Goal: Task Accomplishment & Management: Use online tool/utility

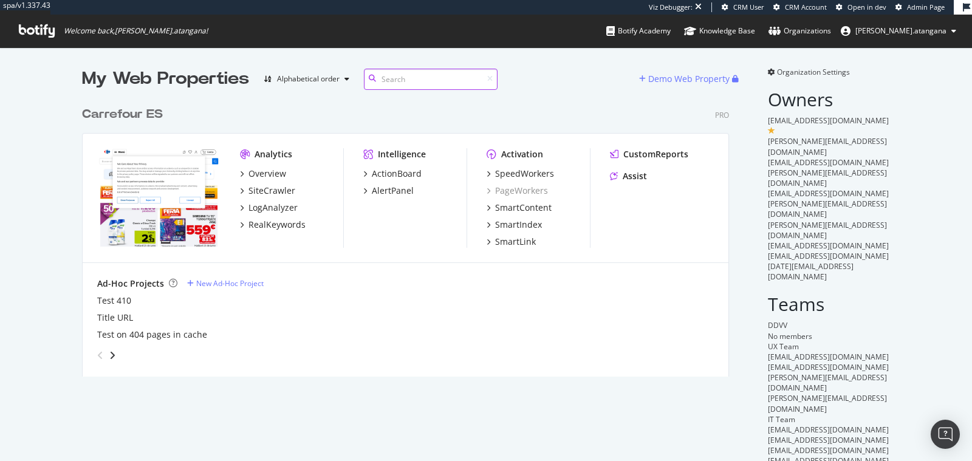
scroll to position [10, 10]
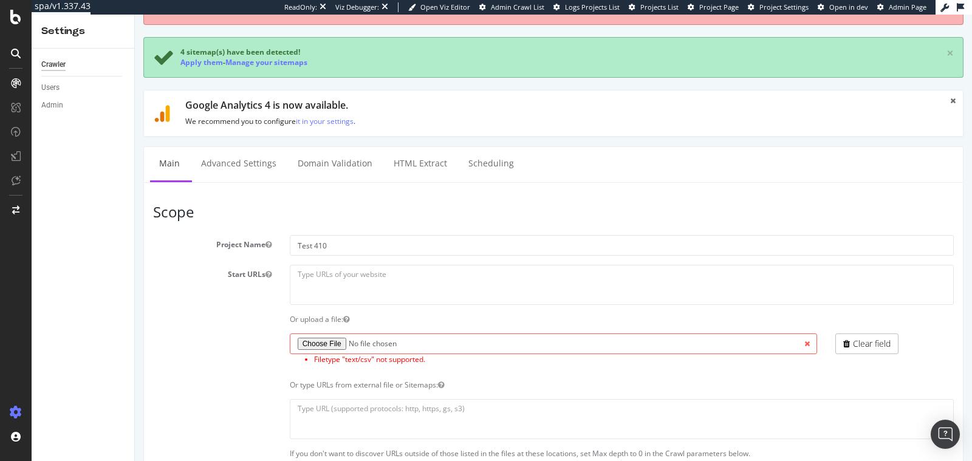
scroll to position [50, 0]
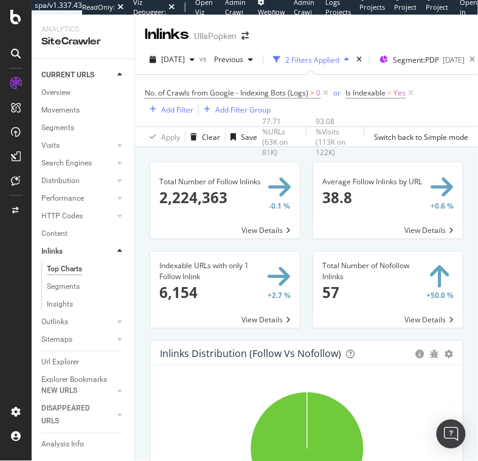
scroll to position [414, 0]
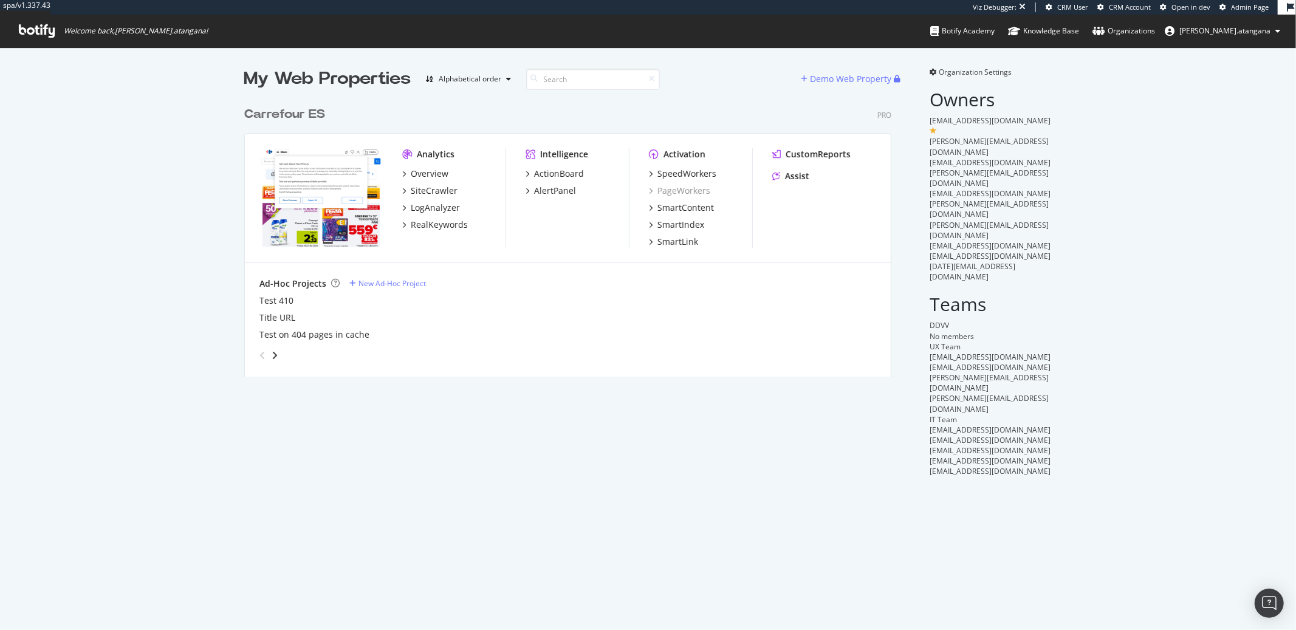
scroll to position [620, 1276]
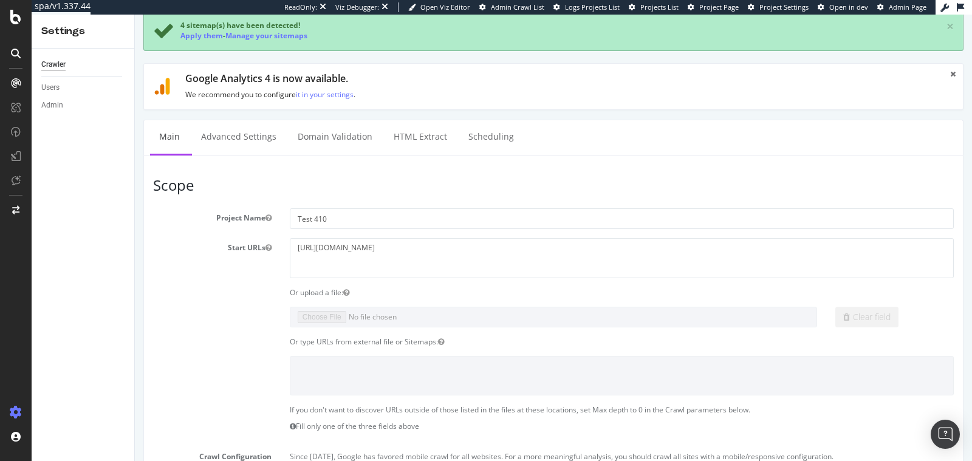
scroll to position [109, 0]
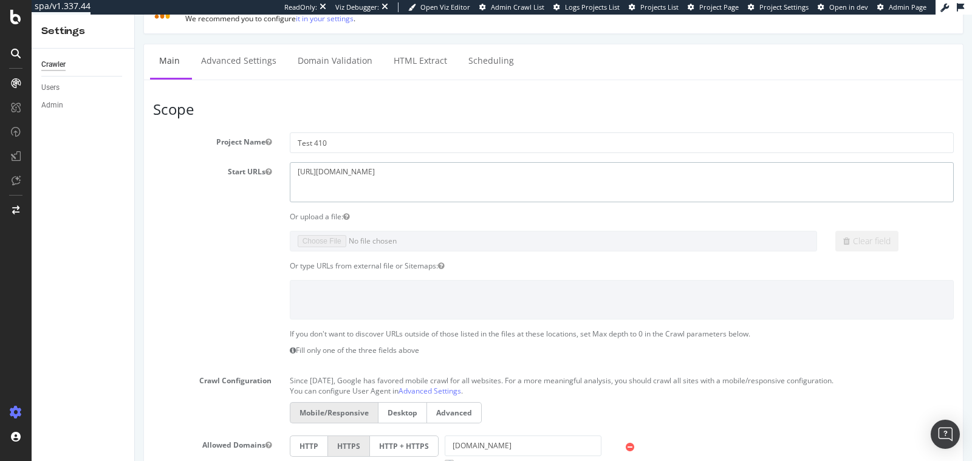
click at [338, 173] on textarea "https://www.carrefour.es/" at bounding box center [622, 181] width 664 height 39
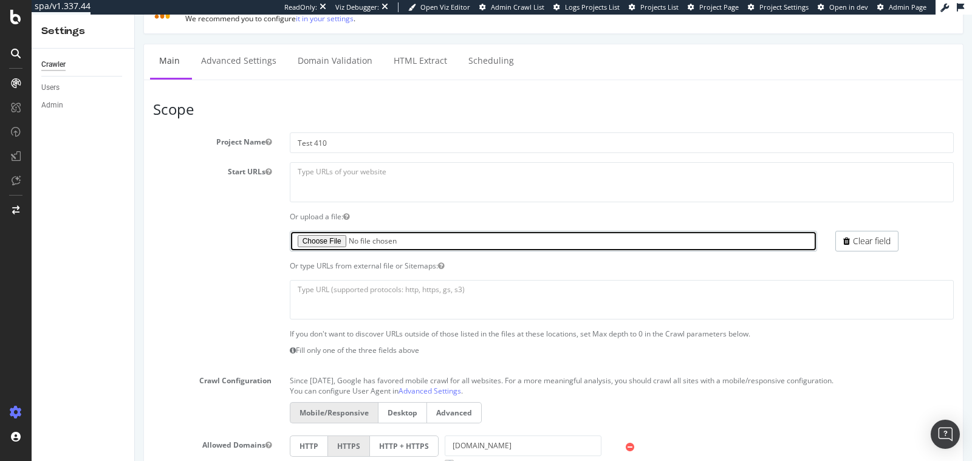
click at [326, 233] on input "file" at bounding box center [554, 241] width 528 height 21
type input "C:\fakepath\410 test crawl - Carrefour ES.xlsx"
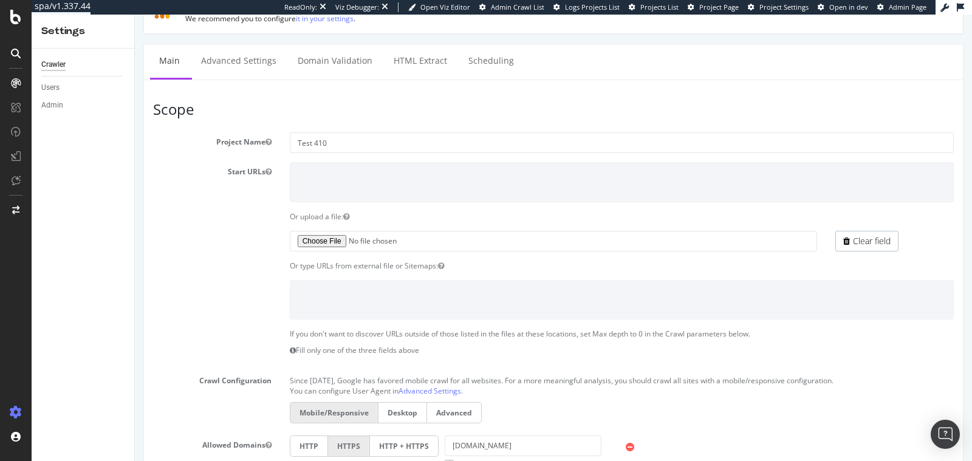
click at [211, 250] on section "Project Name Test 410 Start URLs https://www.carrefour.es/ Or upload a file: Cl…" at bounding box center [553, 381] width 801 height 499
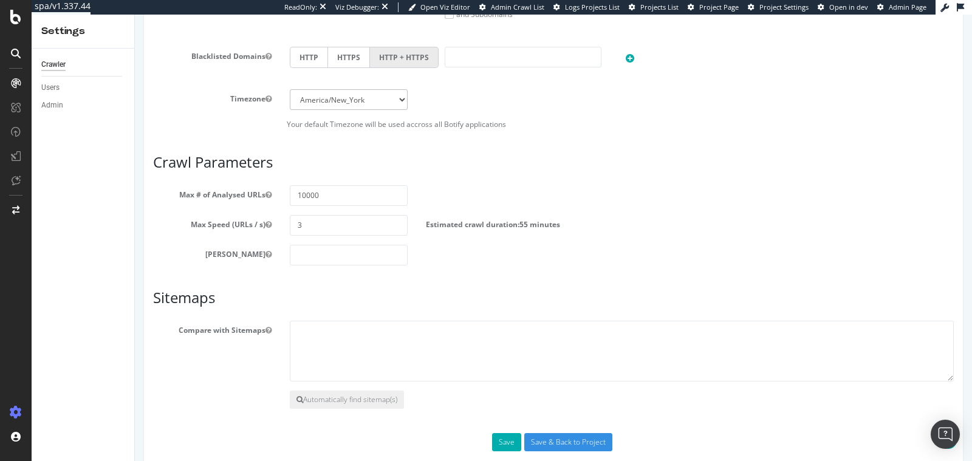
scroll to position [627, 0]
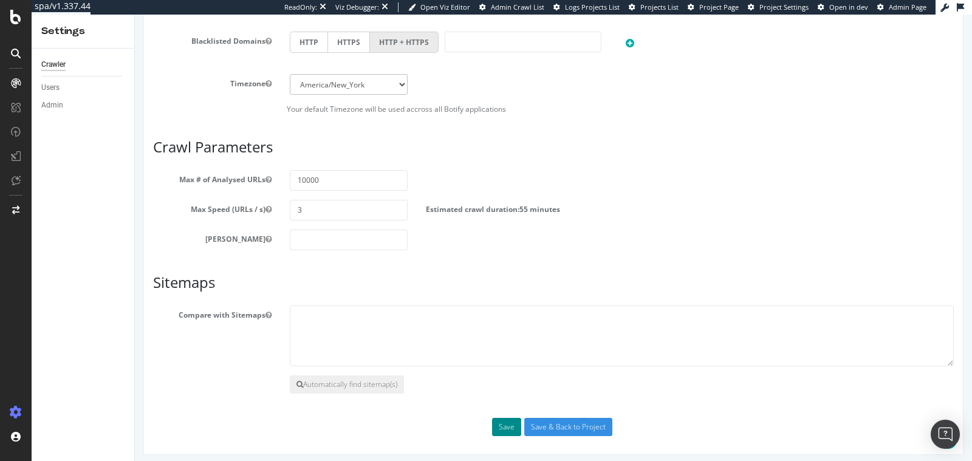
drag, startPoint x: 507, startPoint y: 428, endPoint x: 501, endPoint y: 429, distance: 6.7
click at [507, 429] on button "Save" at bounding box center [506, 427] width 29 height 18
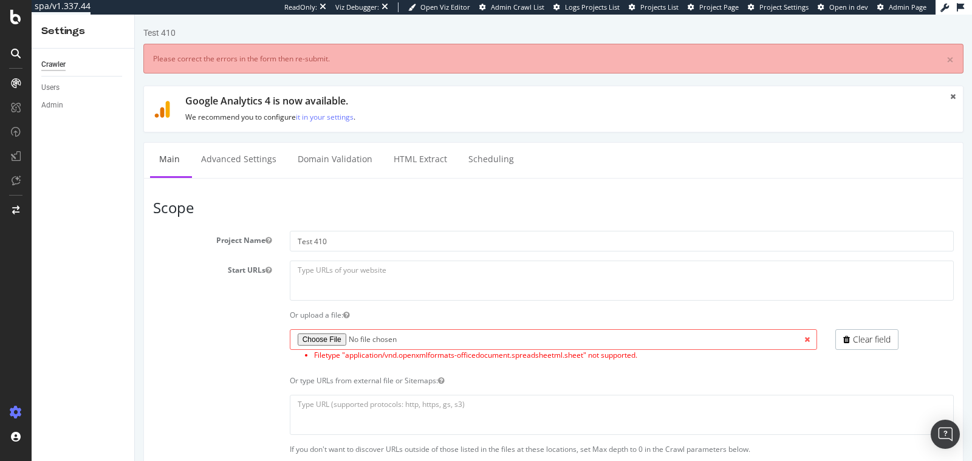
scroll to position [0, 0]
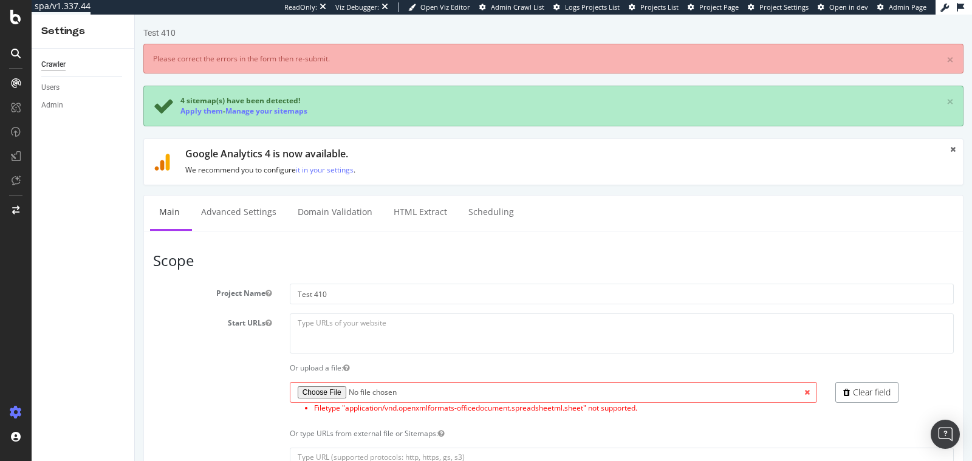
click at [843, 390] on icon at bounding box center [846, 392] width 7 height 9
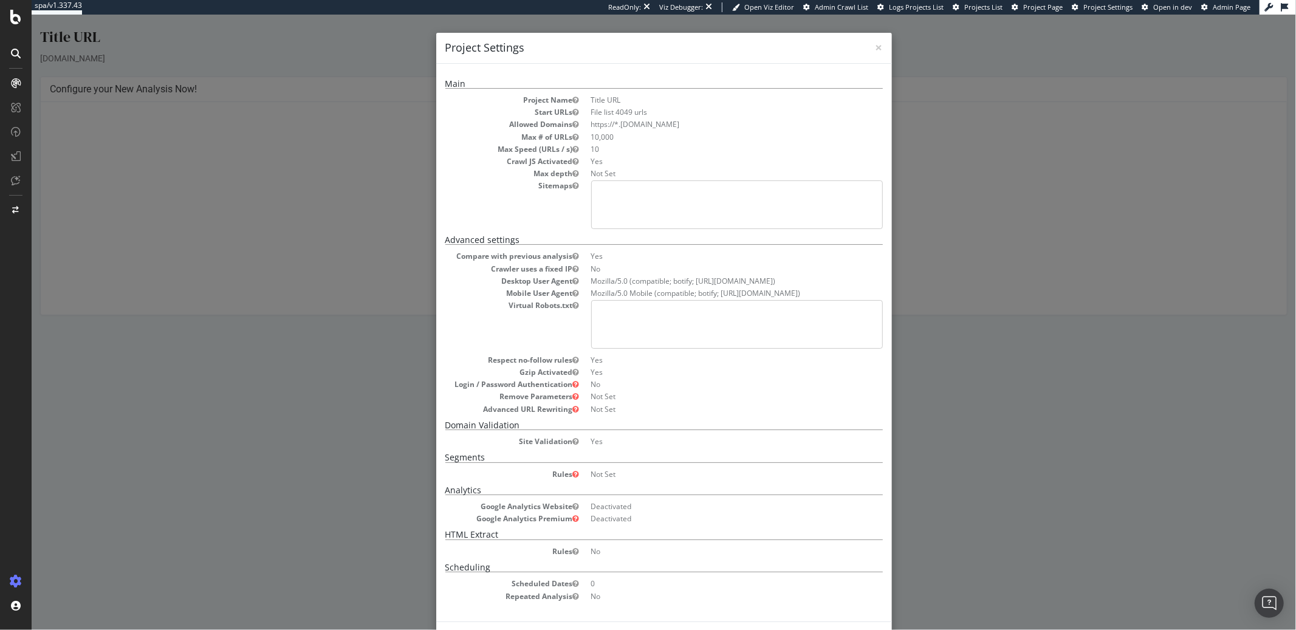
scroll to position [45, 0]
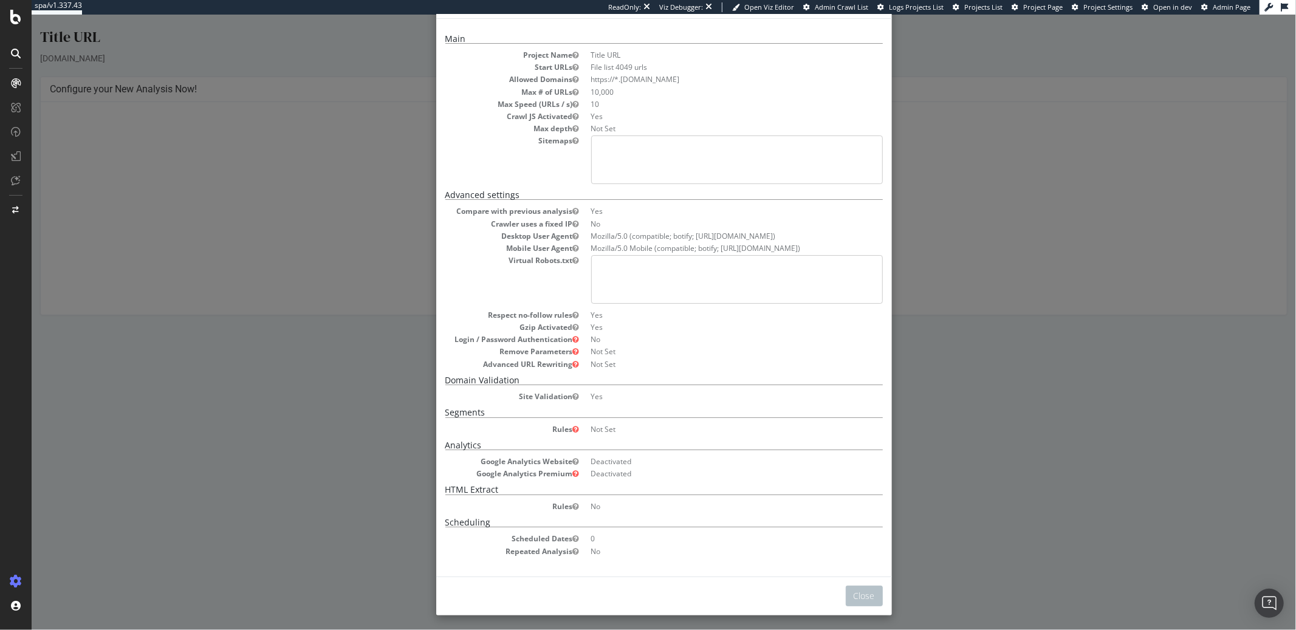
click at [855, 582] on div "Close" at bounding box center [664, 596] width 456 height 39
click at [856, 591] on button "Close" at bounding box center [863, 596] width 37 height 21
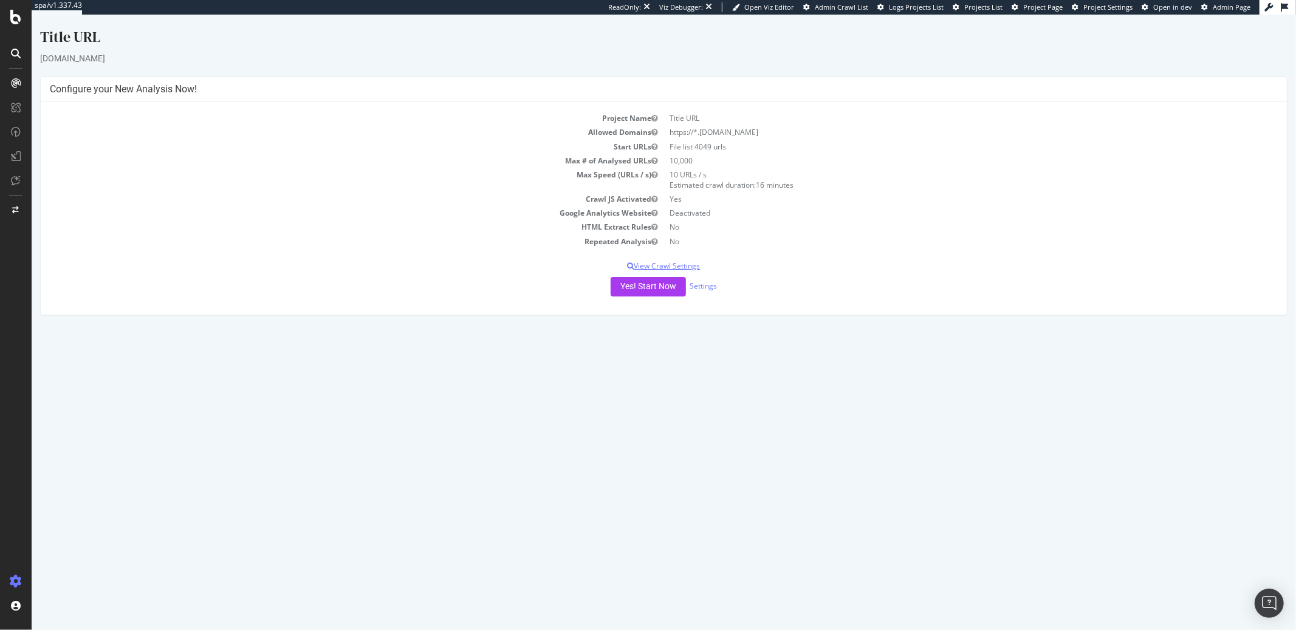
click at [688, 266] on p "View Crawl Settings" at bounding box center [663, 266] width 1228 height 10
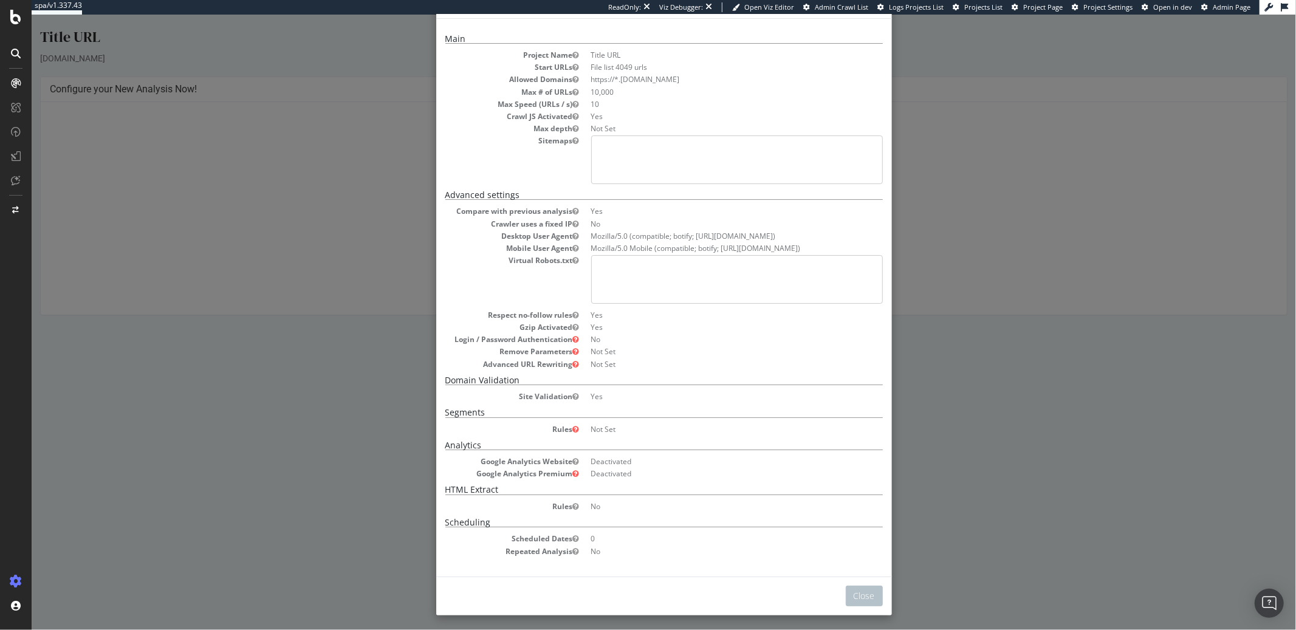
scroll to position [0, 0]
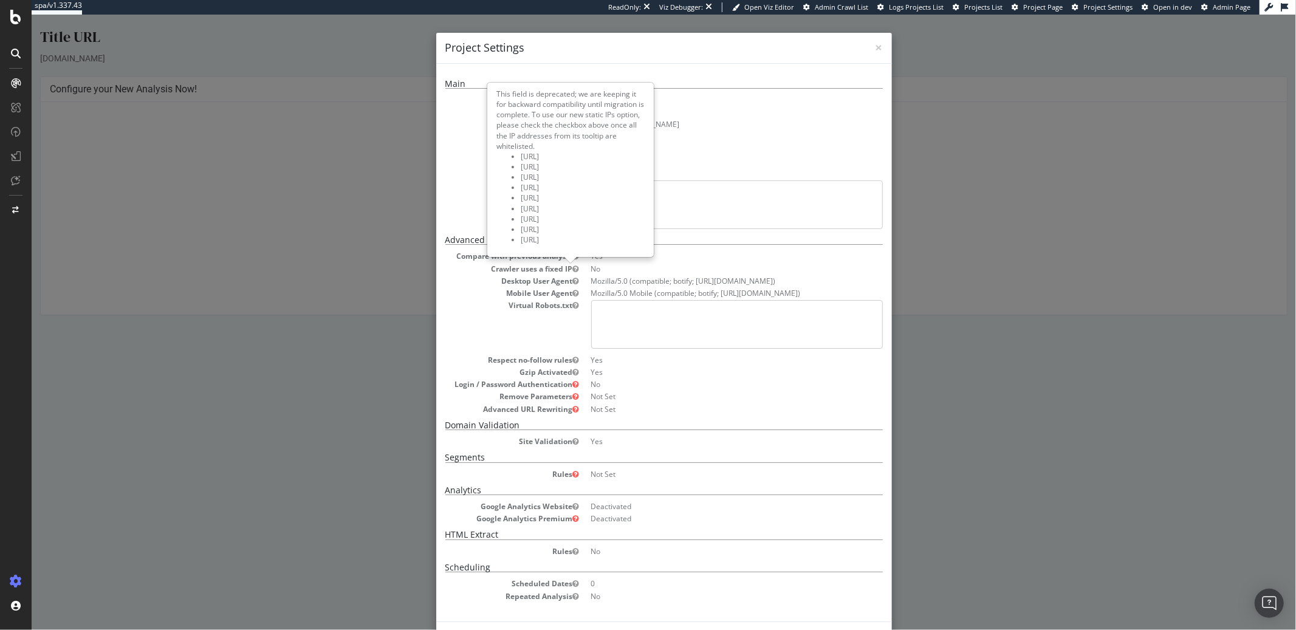
click at [371, 273] on div "× Close Project Settings Main Project Name Title URL Start URLs File list 4049 …" at bounding box center [663, 323] width 1265 height 616
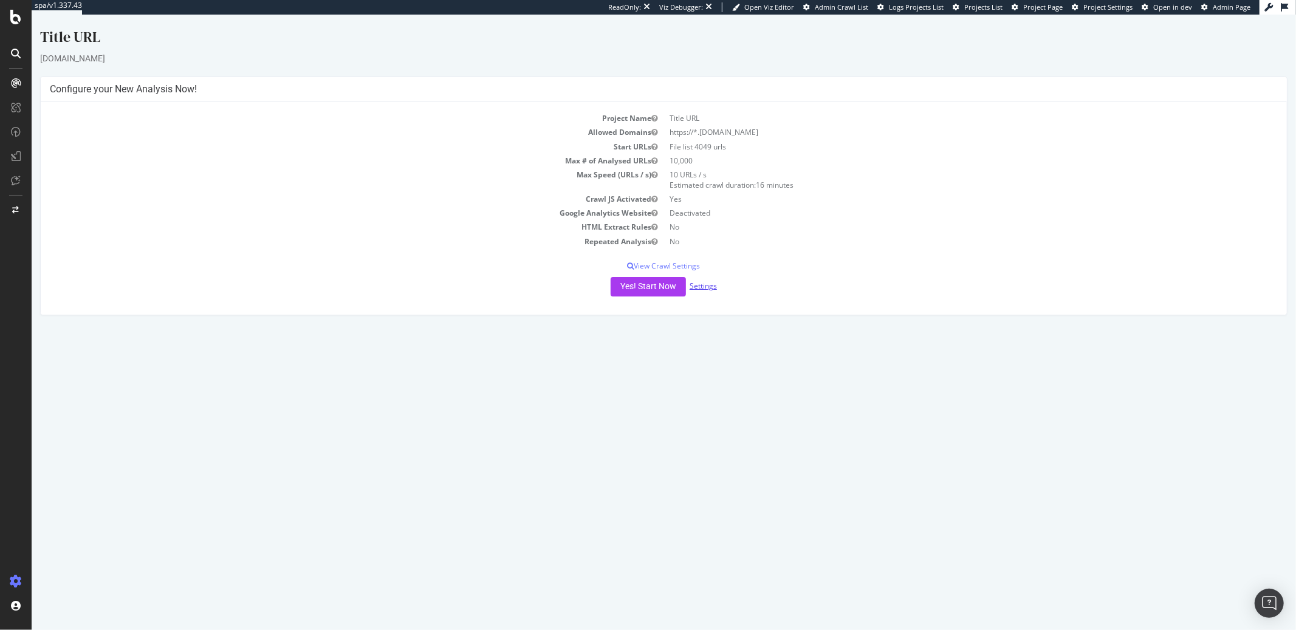
click at [699, 283] on link "Settings" at bounding box center [702, 286] width 27 height 10
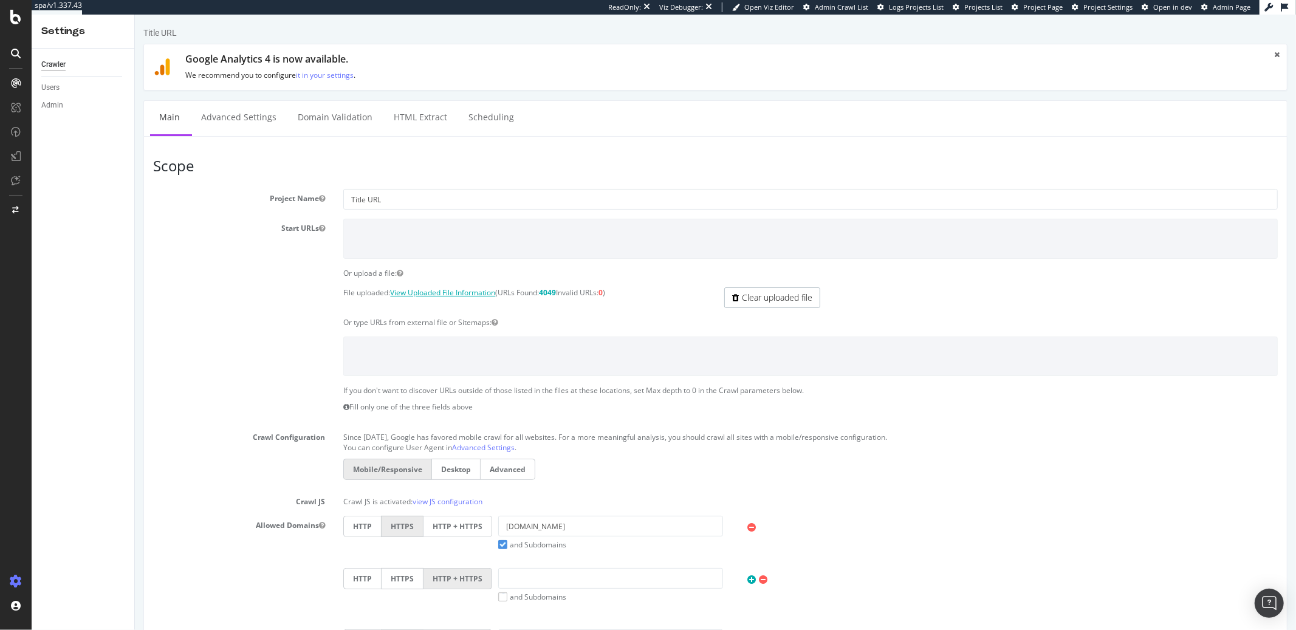
click at [449, 291] on link "View Uploaded File Information" at bounding box center [442, 292] width 105 height 10
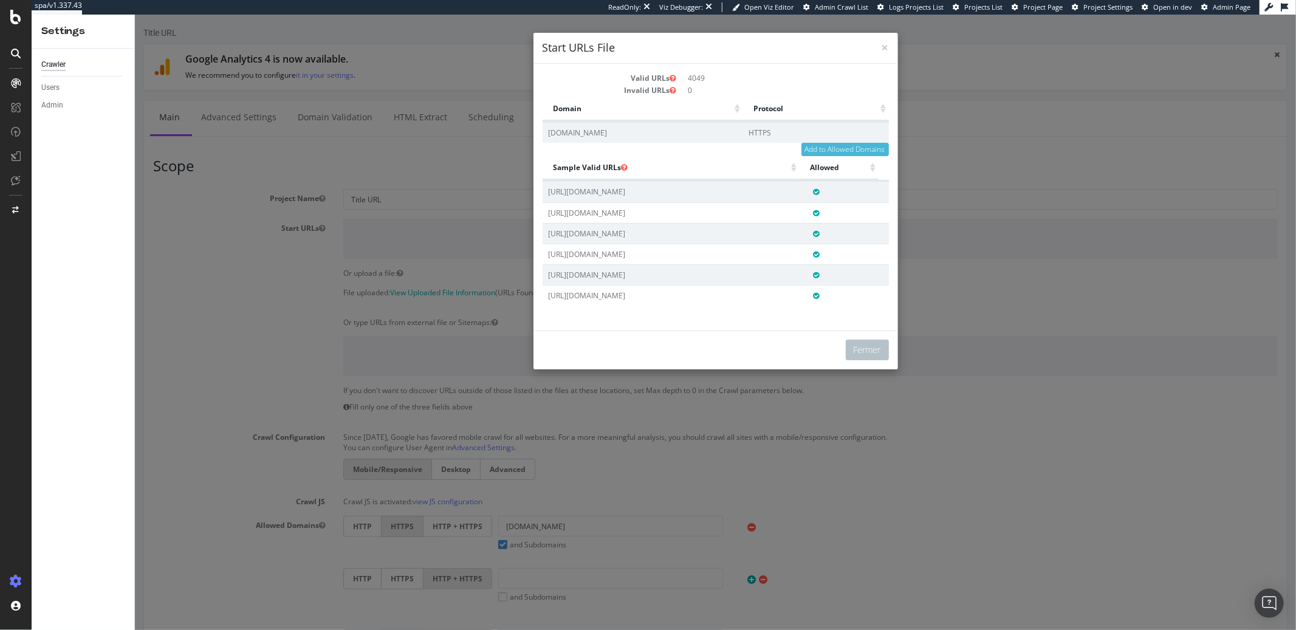
click at [204, 335] on div "× Fermer Start URLs File Valid URLs 4049 Invalid URLs 0 Domain Protocol Domain …" at bounding box center [714, 323] width 1161 height 616
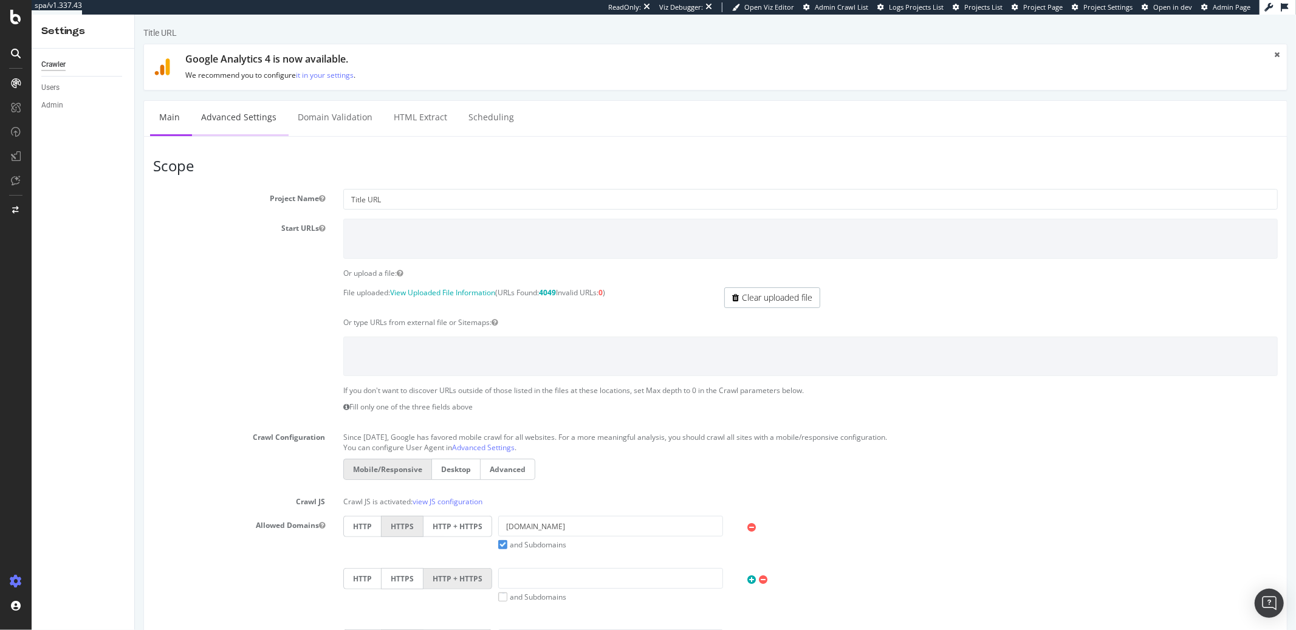
click at [250, 110] on link "Advanced Settings" at bounding box center [238, 117] width 94 height 33
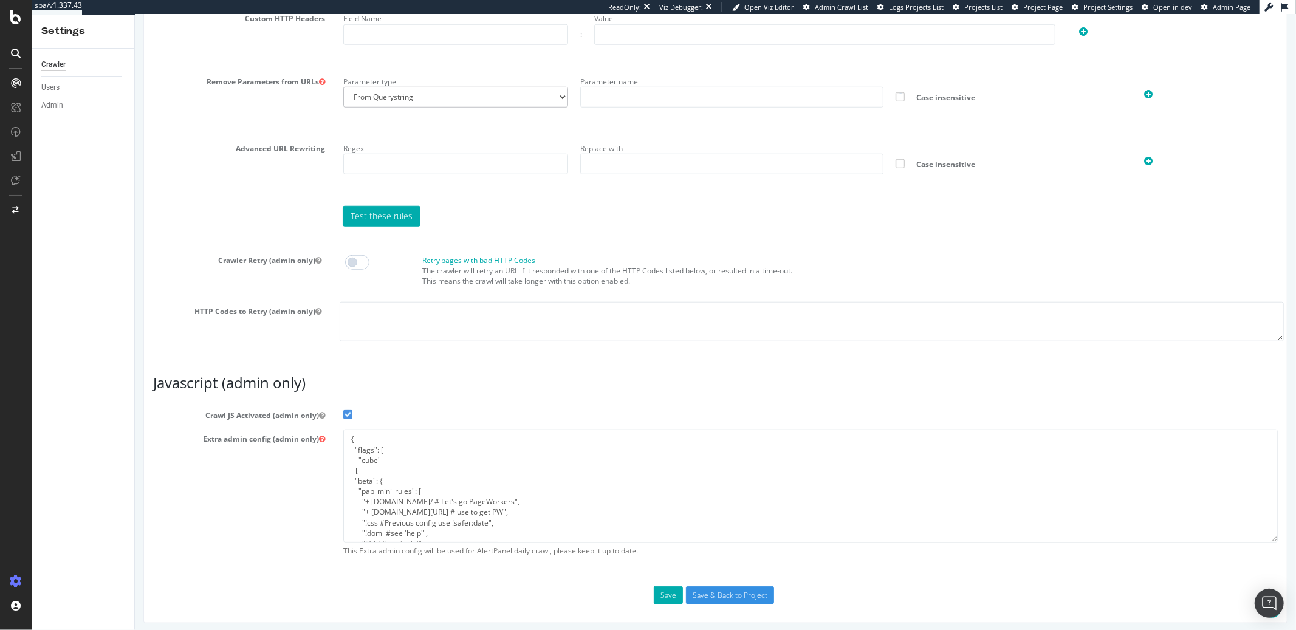
scroll to position [837, 0]
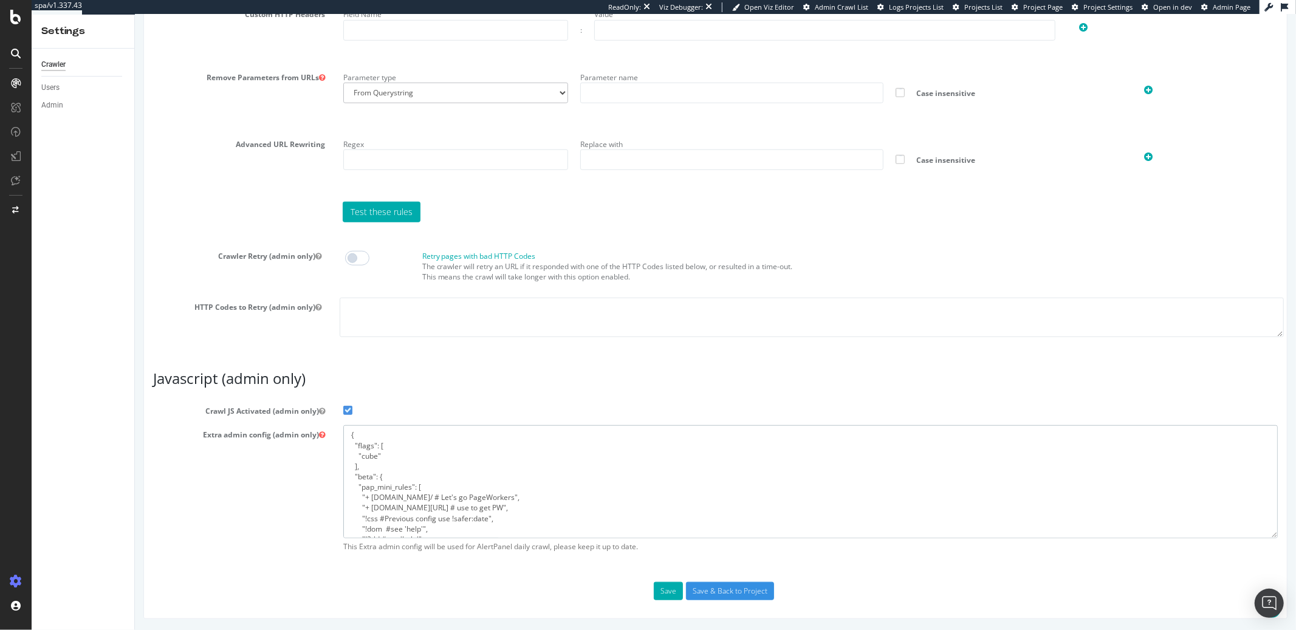
click at [463, 503] on textarea "{ "flags": [ "cube" ], "beta": { "pap_mini_rules": [ "+ adn.cloud/ # Let's go P…" at bounding box center [810, 481] width 935 height 112
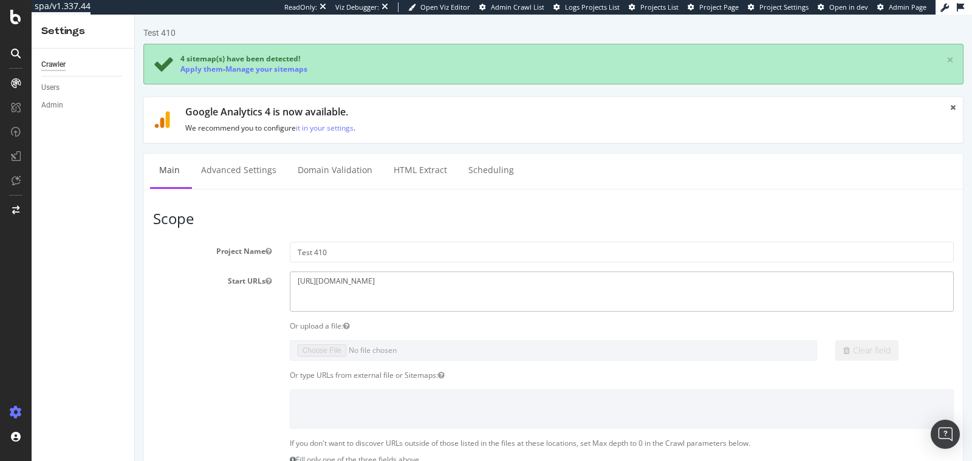
click at [437, 276] on textarea "[URL][DOMAIN_NAME]" at bounding box center [622, 291] width 664 height 39
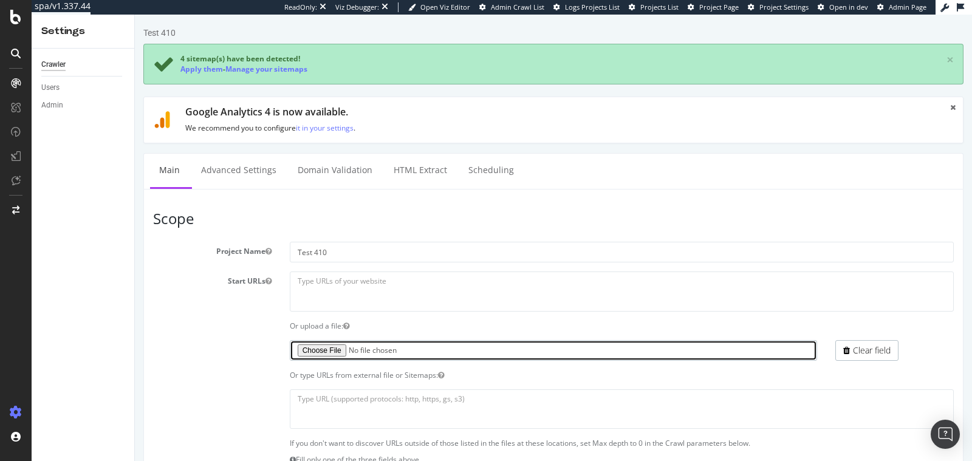
click at [321, 348] on input "file" at bounding box center [554, 350] width 528 height 21
type input "C:\fakepath\410 test crawl - Carrefour ES - Sheet1.csv"
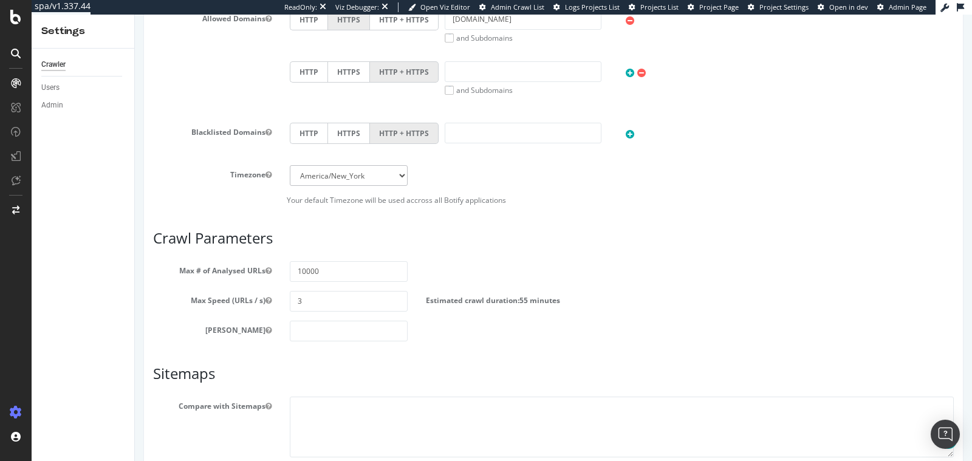
scroll to position [627, 0]
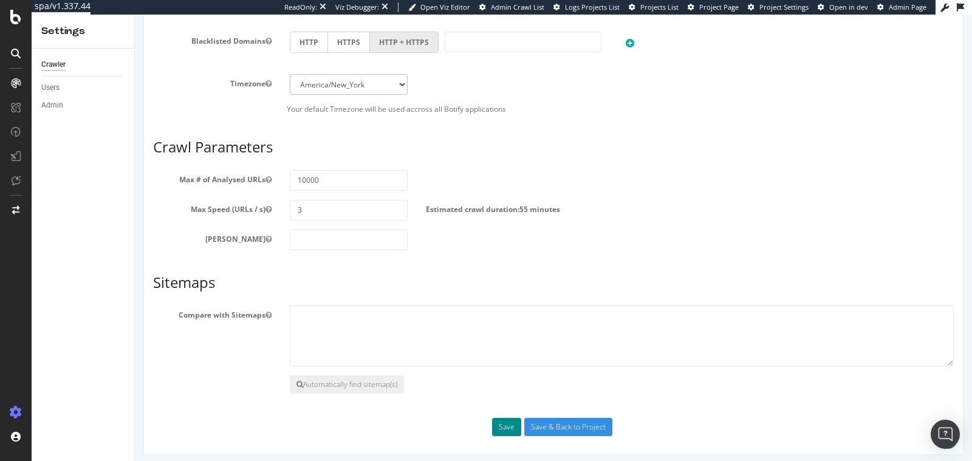
click at [493, 427] on button "Save" at bounding box center [506, 427] width 29 height 18
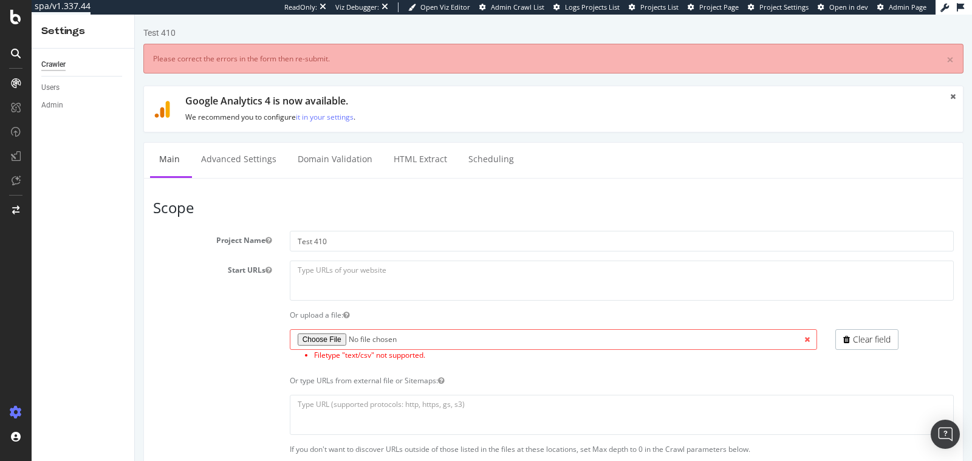
scroll to position [0, 0]
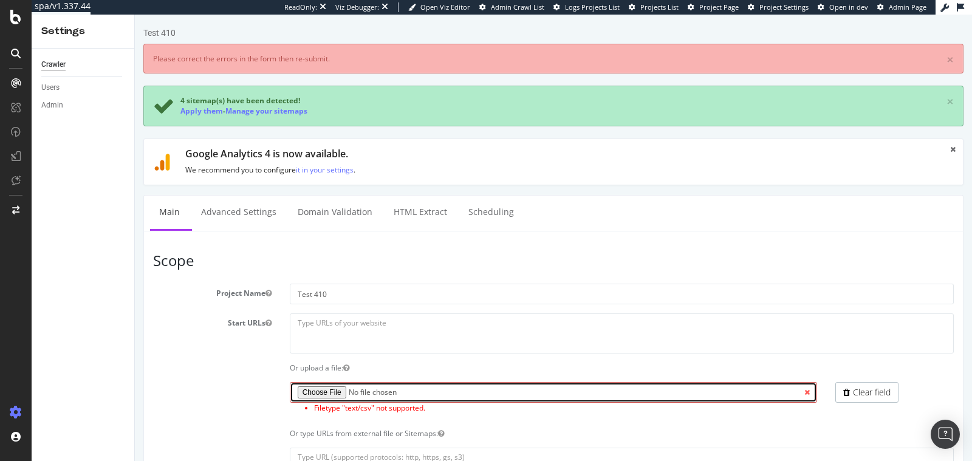
click at [326, 391] on input "file" at bounding box center [554, 392] width 528 height 21
type input "C:\fakepath\410 test crawl - Carrefour ES.xlsx"
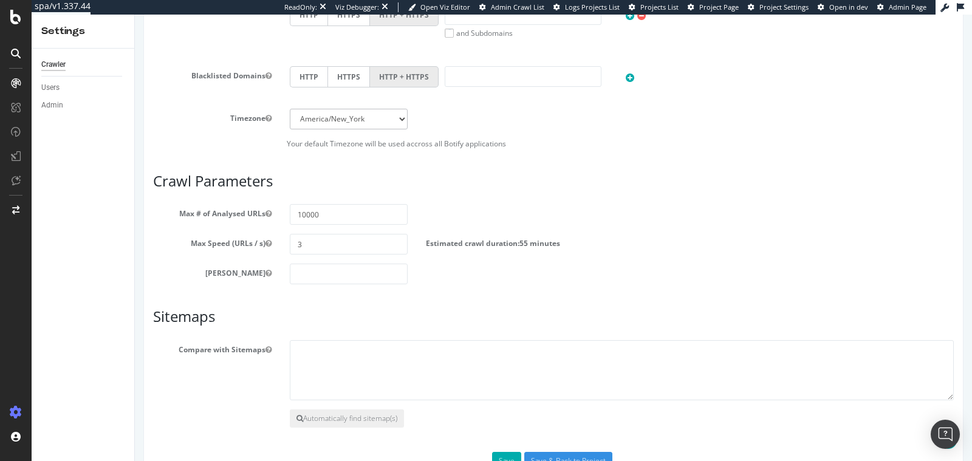
scroll to position [685, 0]
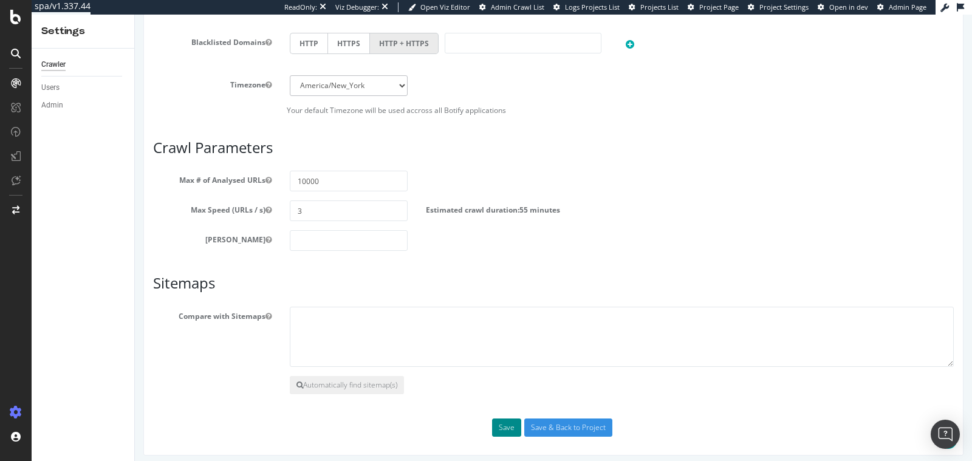
click at [502, 419] on button "Save" at bounding box center [506, 428] width 29 height 18
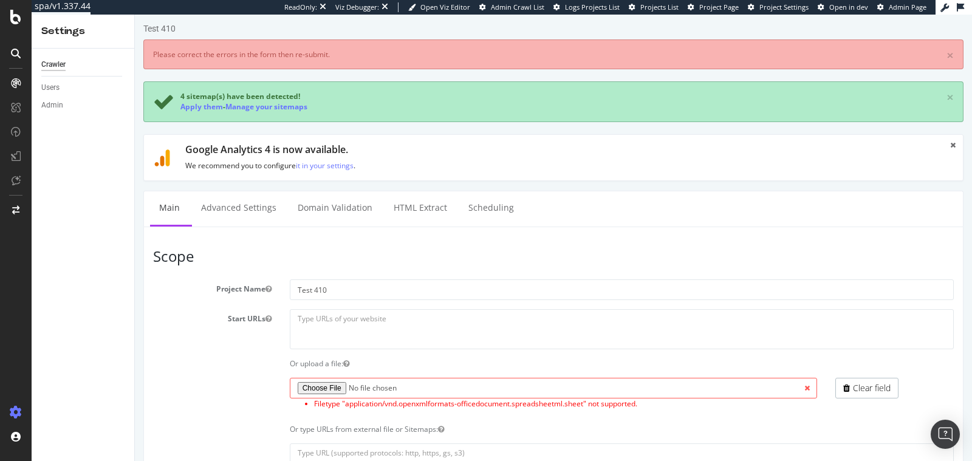
scroll to position [6, 0]
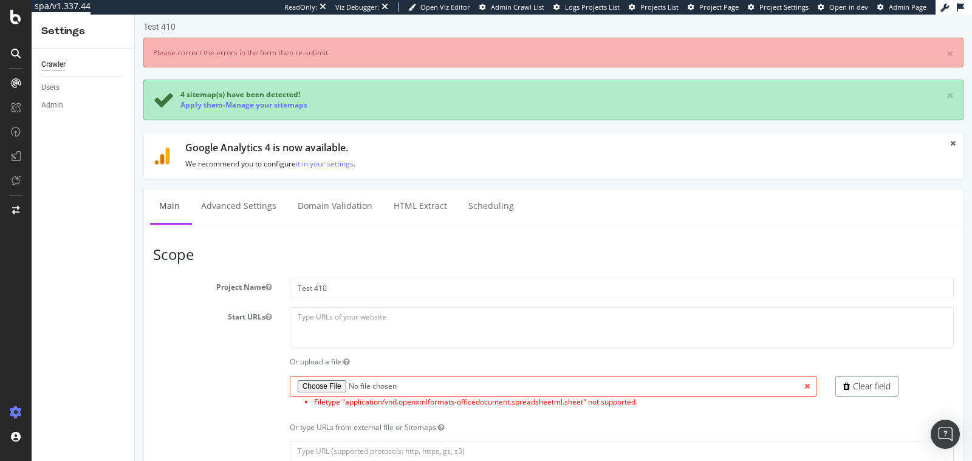
click at [855, 384] on link "Clear field" at bounding box center [867, 386] width 63 height 21
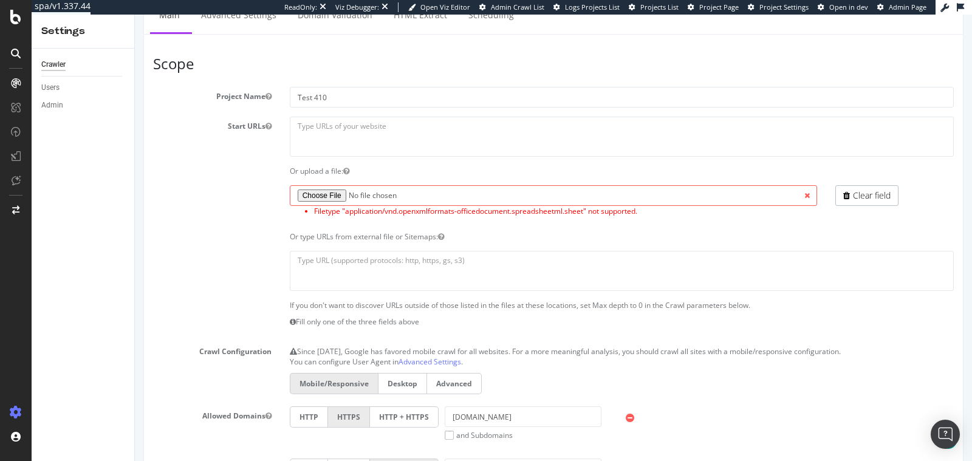
scroll to position [131, 0]
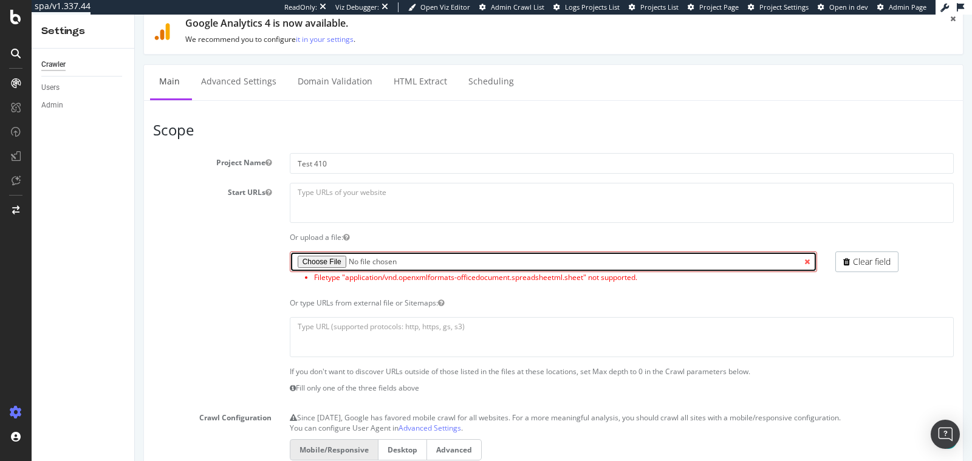
click at [323, 263] on input "file" at bounding box center [554, 262] width 528 height 21
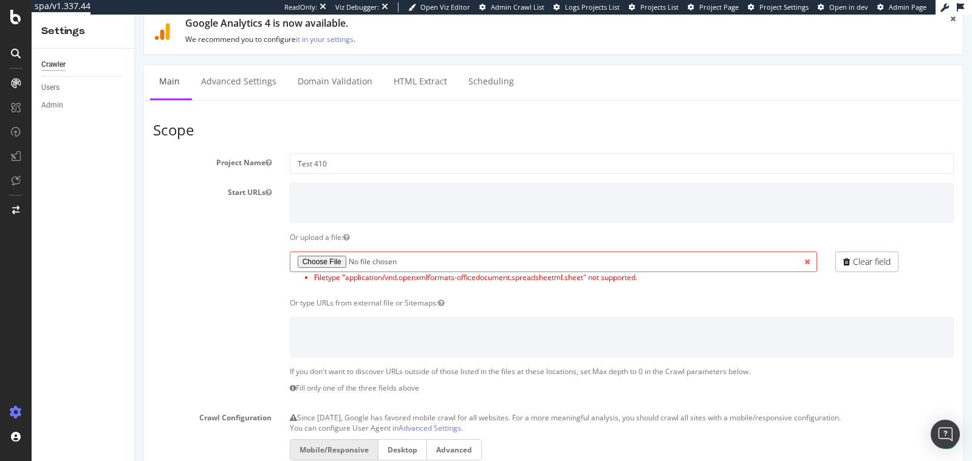
click at [800, 256] on span at bounding box center [807, 262] width 21 height 21
click at [800, 258] on span at bounding box center [807, 262] width 21 height 21
click at [354, 237] on div "Or upload a file:" at bounding box center [622, 237] width 682 height 10
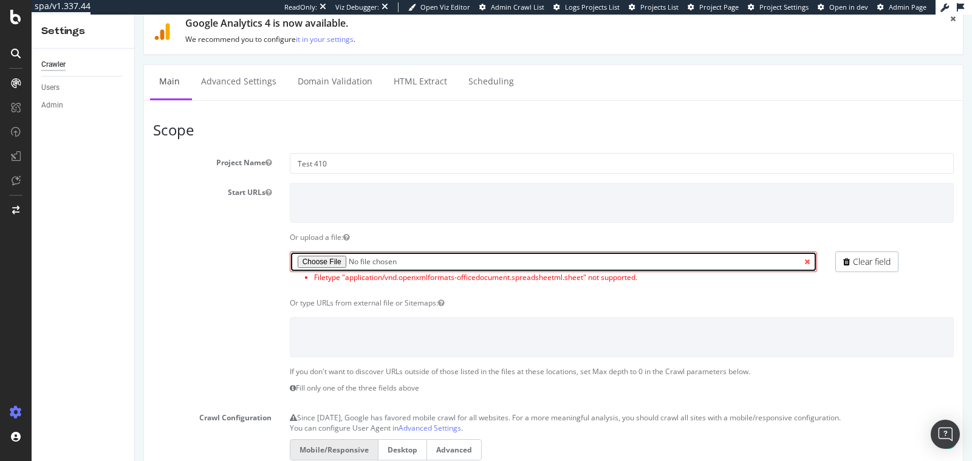
click at [315, 256] on input "file" at bounding box center [554, 262] width 528 height 21
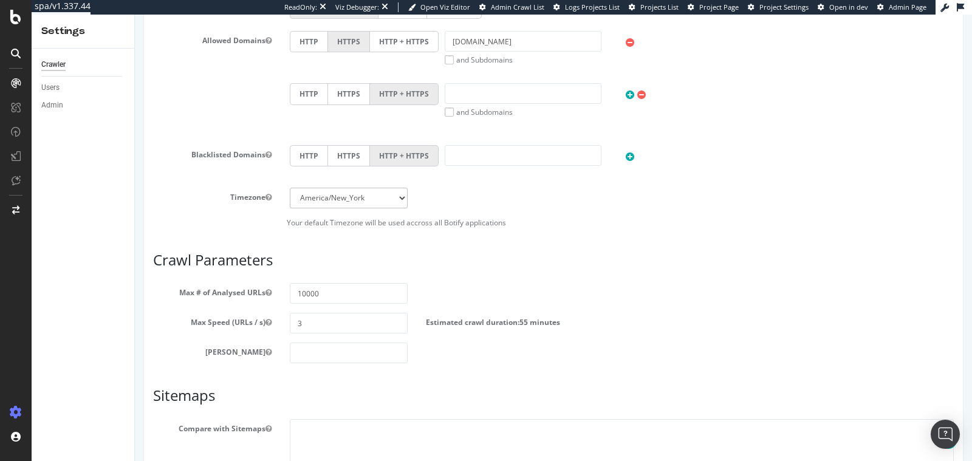
scroll to position [685, 0]
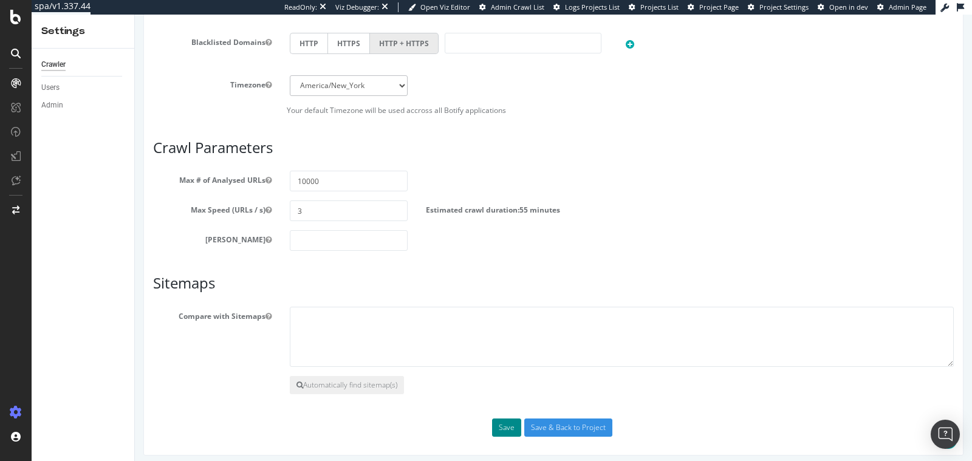
click at [503, 425] on button "Save" at bounding box center [506, 428] width 29 height 18
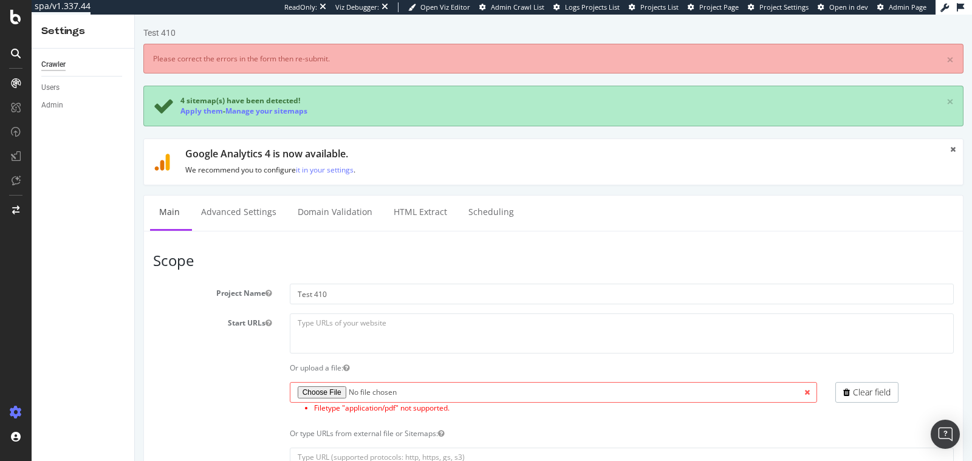
scroll to position [0, 0]
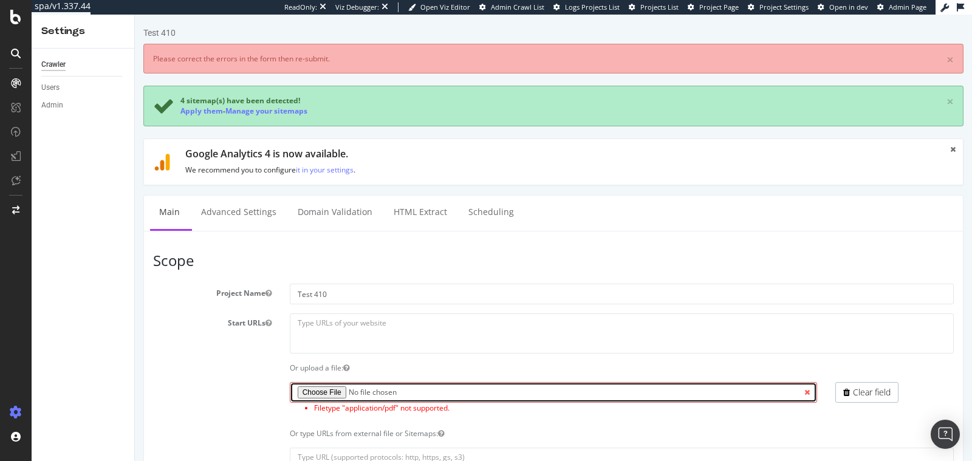
click at [322, 391] on input "file" at bounding box center [554, 392] width 528 height 21
type input "C:\fakepath\410 test crawl - Carrefour ES - Sheet1.csv"
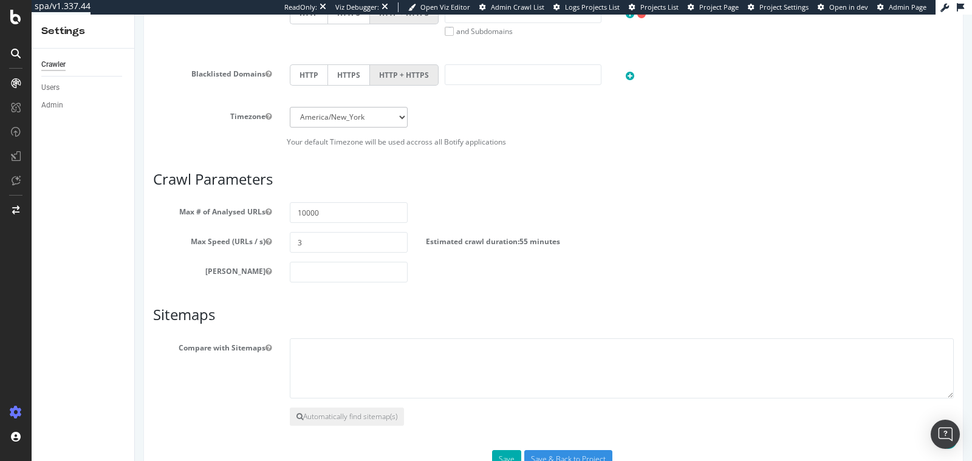
scroll to position [685, 0]
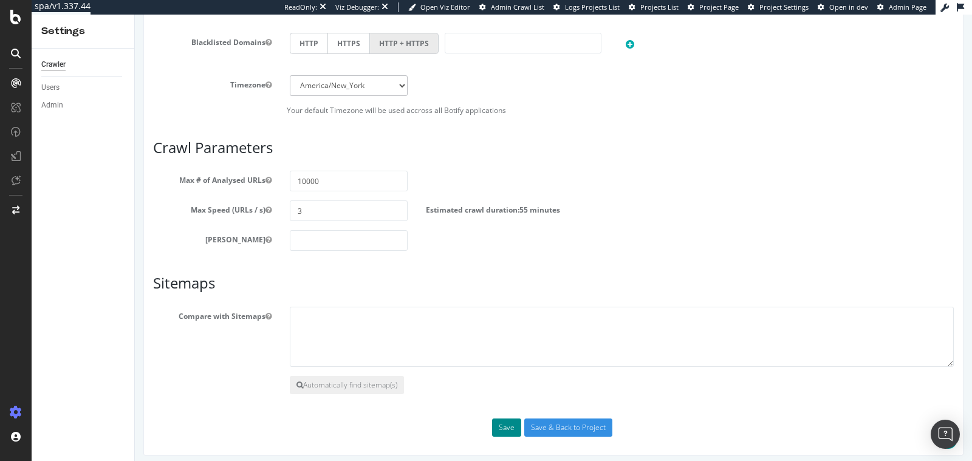
click at [493, 419] on button "Save" at bounding box center [506, 428] width 29 height 18
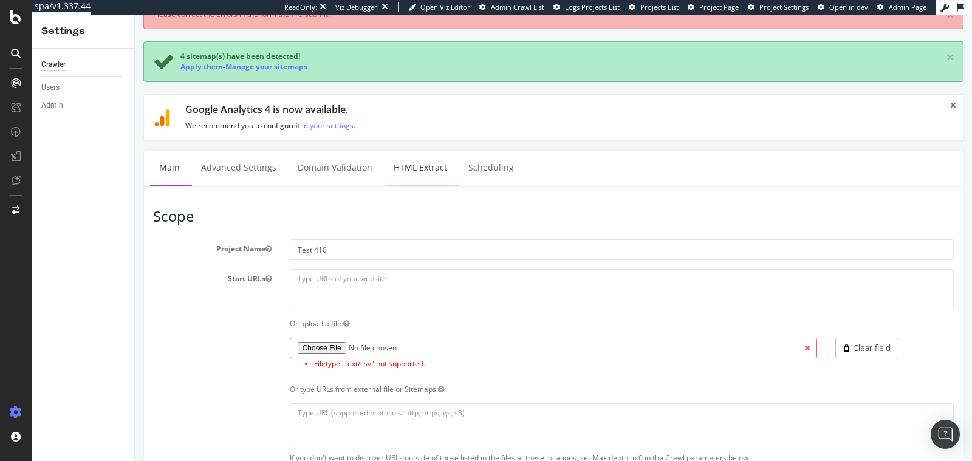
scroll to position [69, 0]
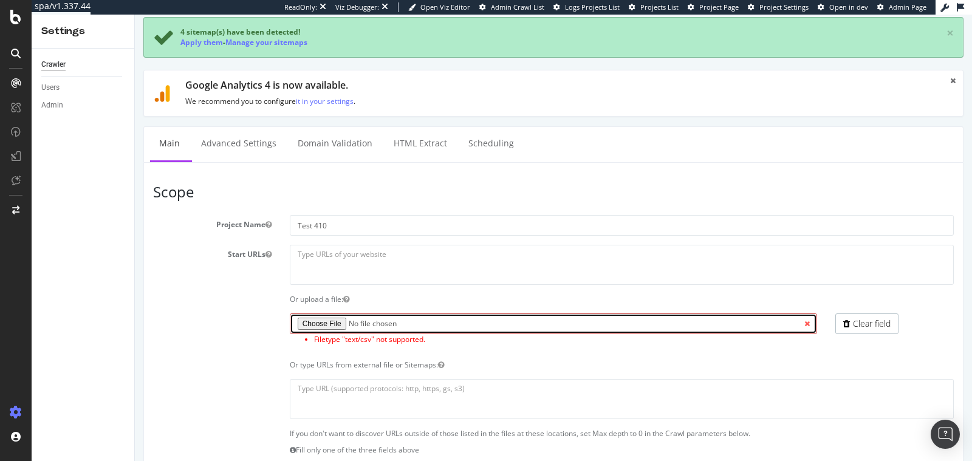
click at [316, 317] on input "file" at bounding box center [554, 324] width 528 height 21
type input "C:\fakepath\410 test crawl - Carrefour ES -Test2.csv"
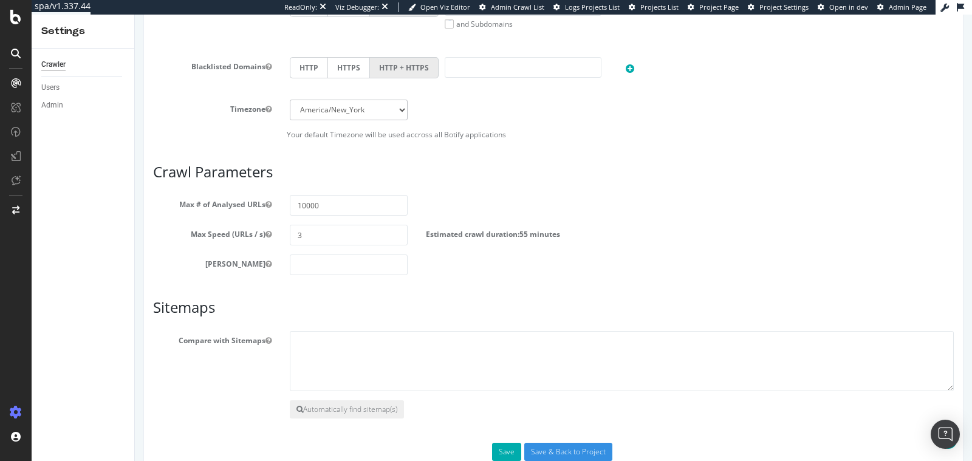
scroll to position [685, 0]
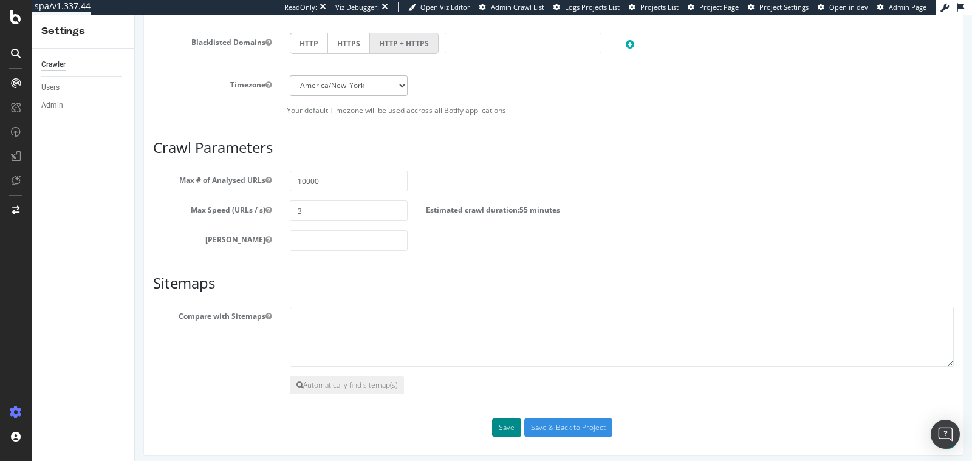
click at [513, 419] on button "Save" at bounding box center [506, 428] width 29 height 18
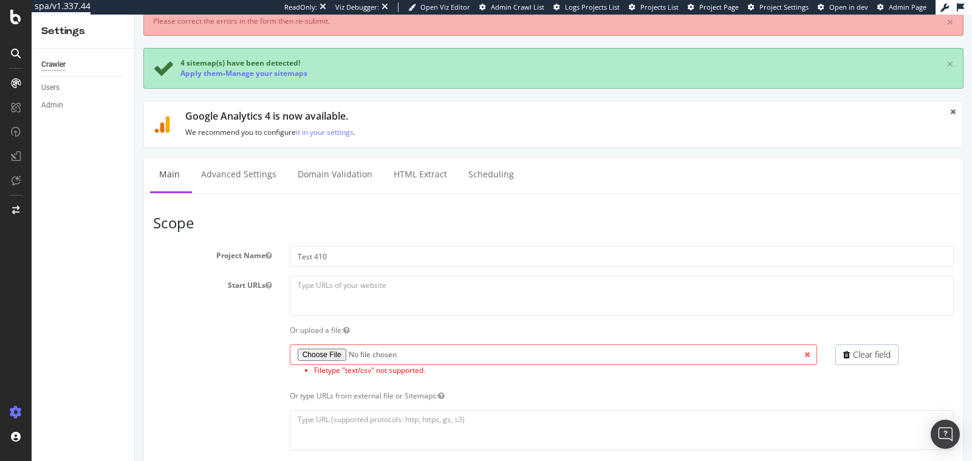
scroll to position [115, 0]
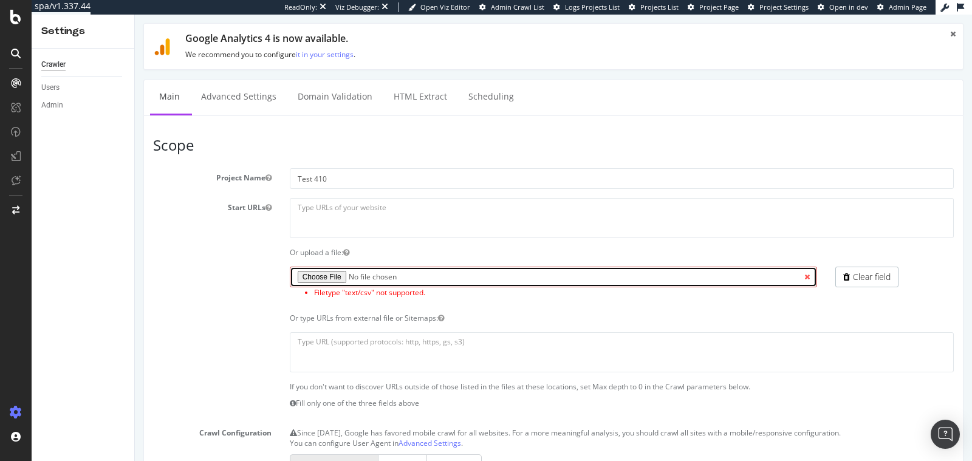
click at [317, 269] on input "file" at bounding box center [554, 277] width 528 height 21
type input "C:\fakepath\410 Crawl - Carrefour Test C.txt"
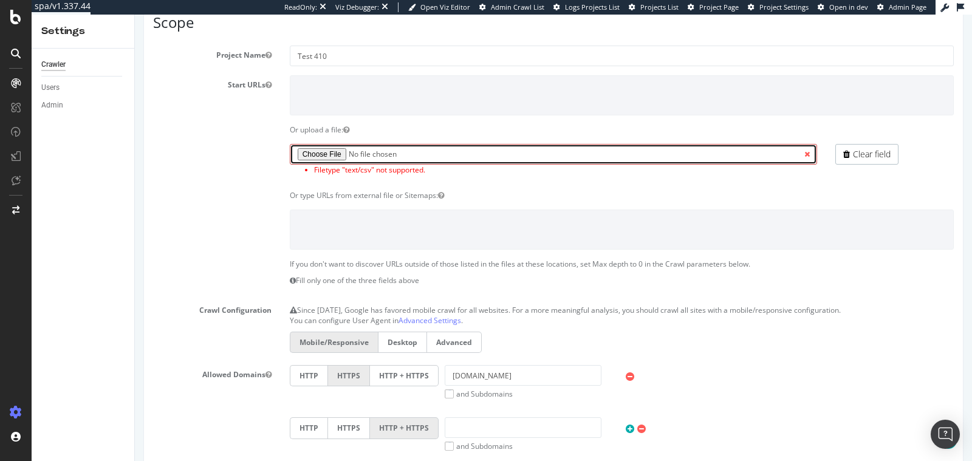
scroll to position [685, 0]
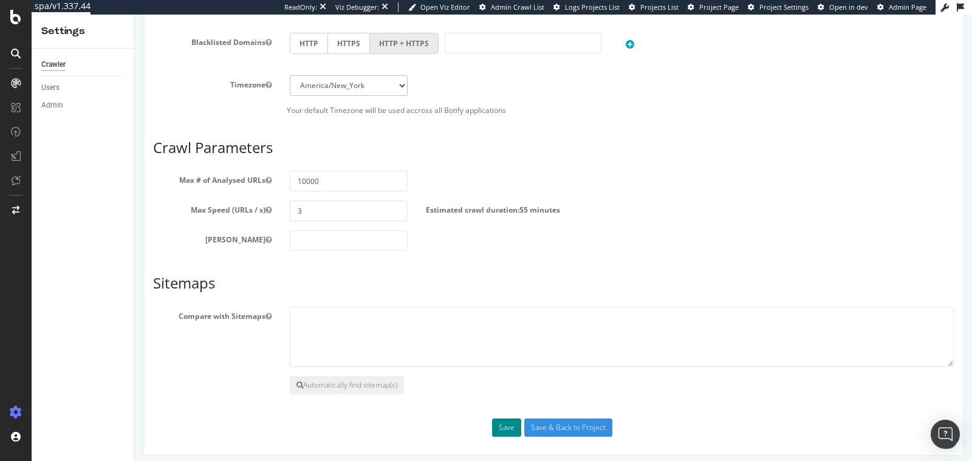
click at [495, 426] on button "Save" at bounding box center [506, 428] width 29 height 18
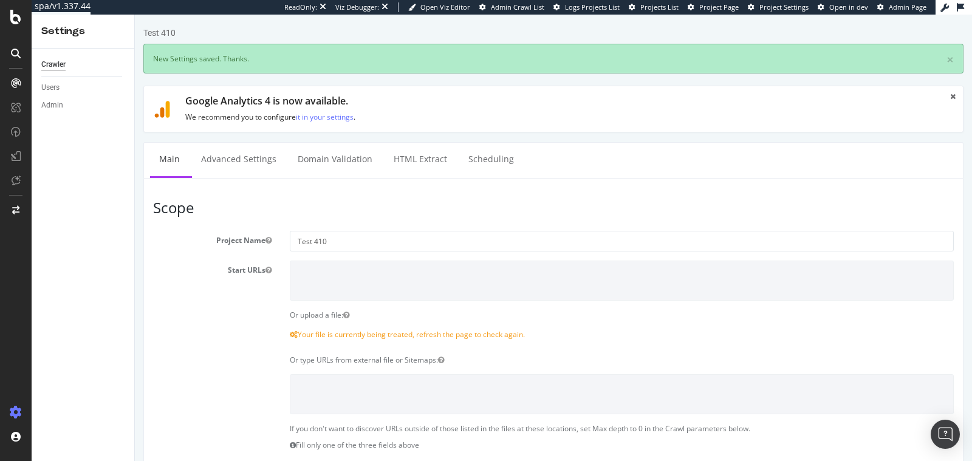
scroll to position [0, 0]
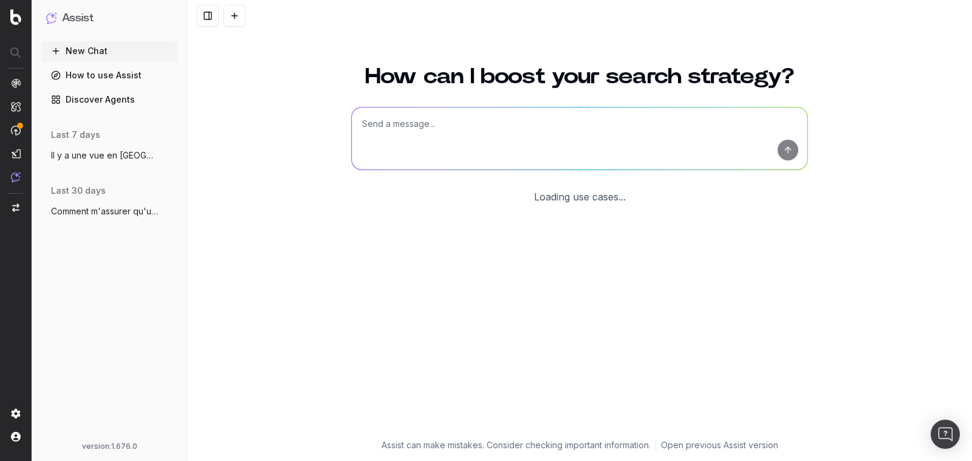
scroll to position [9, 0]
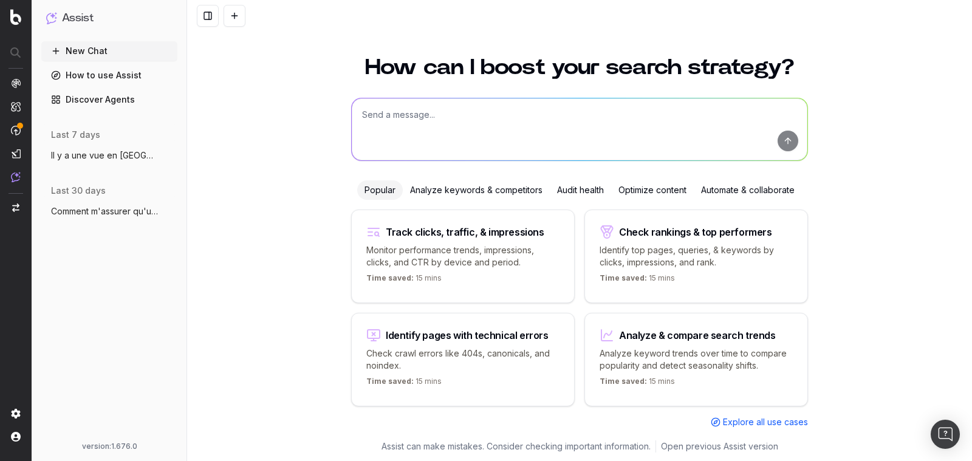
click at [635, 120] on textarea at bounding box center [580, 129] width 456 height 62
type textarea "I have a list of URl that I want to add in ad-hoc project what kind of file nee…"
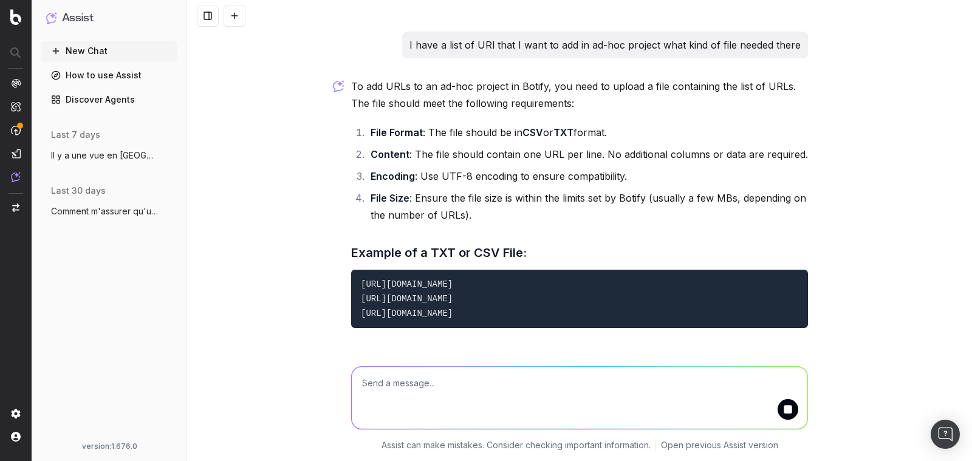
scroll to position [19, 0]
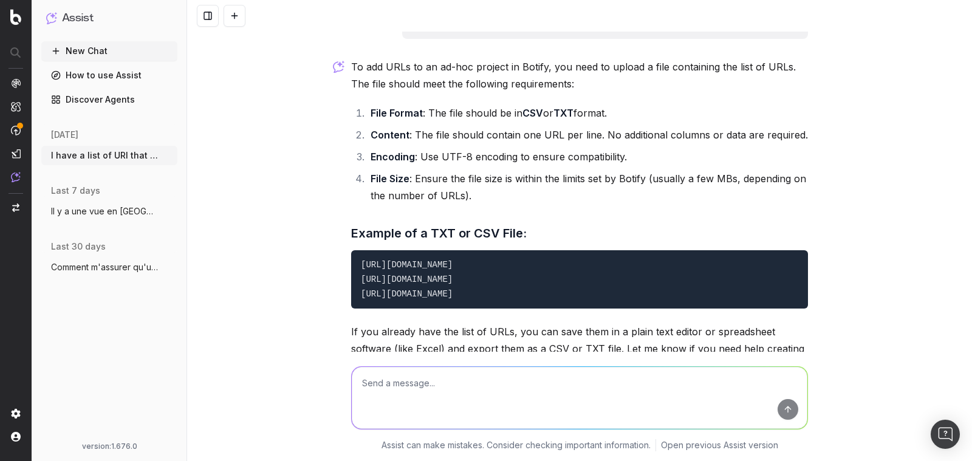
click at [447, 374] on textarea at bounding box center [580, 398] width 456 height 62
type textarea "pourquoi il n'accepte pas mon csv ?"
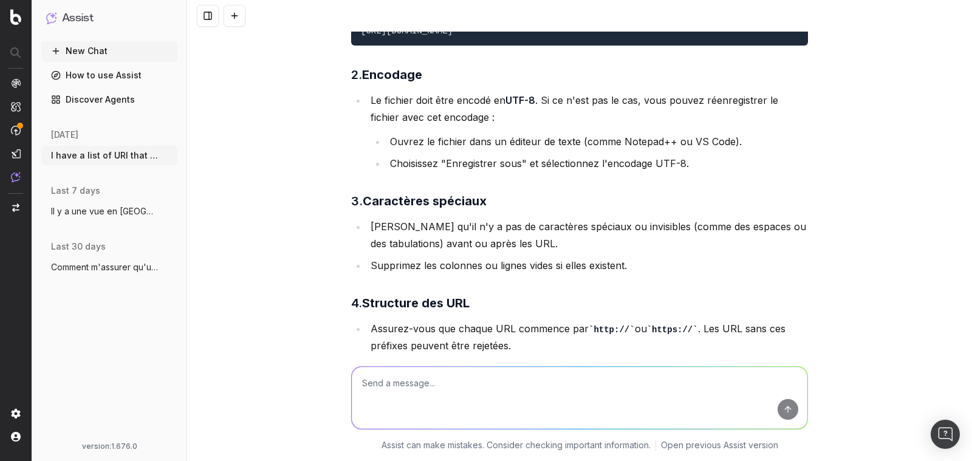
scroll to position [682, 0]
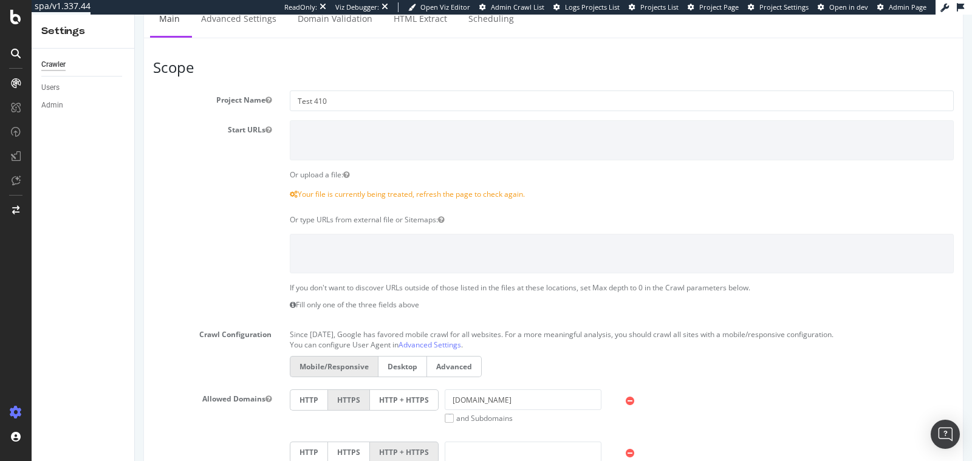
scroll to position [118, 0]
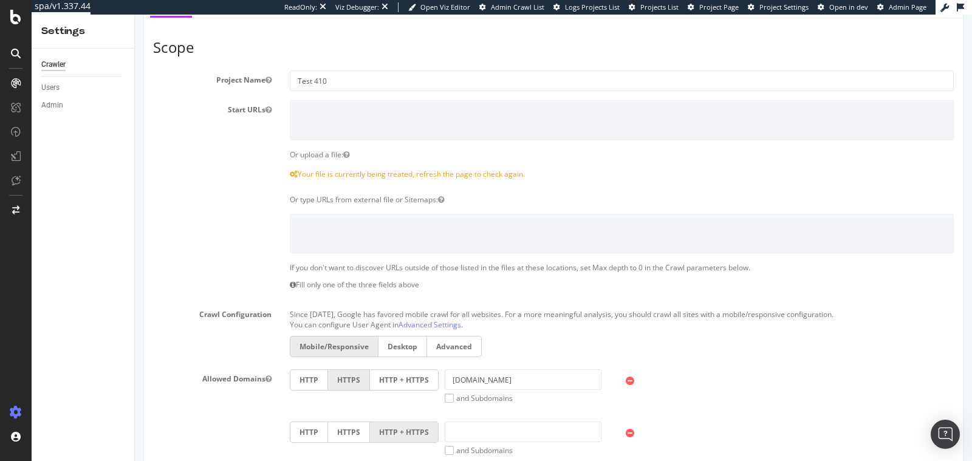
click at [185, 220] on div at bounding box center [553, 233] width 819 height 39
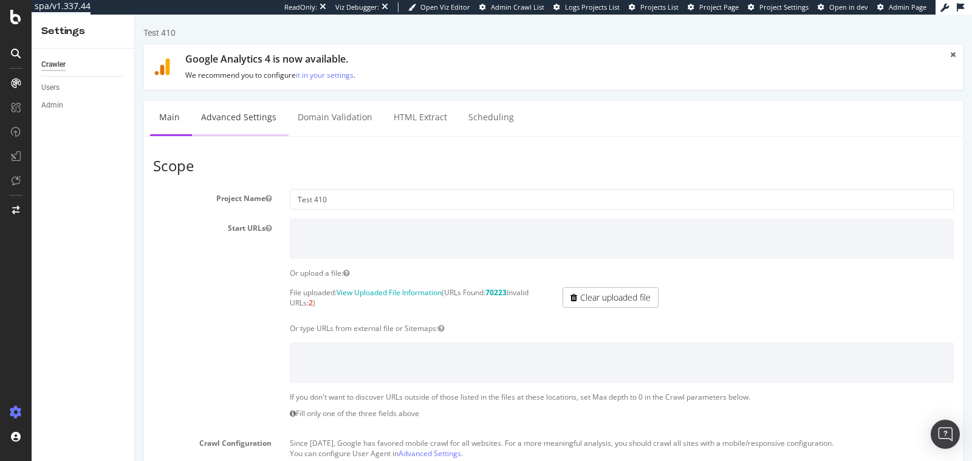
click at [254, 118] on link "Advanced Settings" at bounding box center [239, 117] width 94 height 33
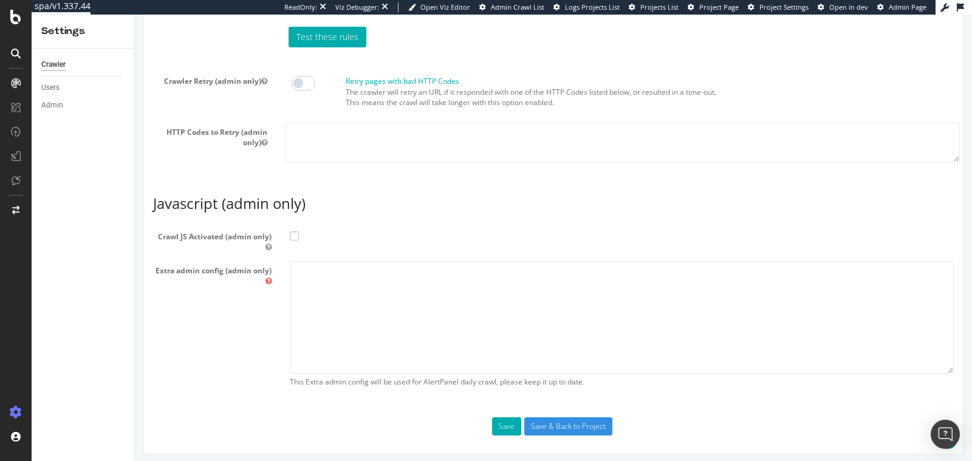
scroll to position [1034, 0]
click at [504, 305] on textarea at bounding box center [622, 317] width 664 height 112
paste textarea "{ "flags": [ "cube" ], "beta": { "pap_mini_rules": [ "+ [DOMAIN_NAME]/ # Let's …"
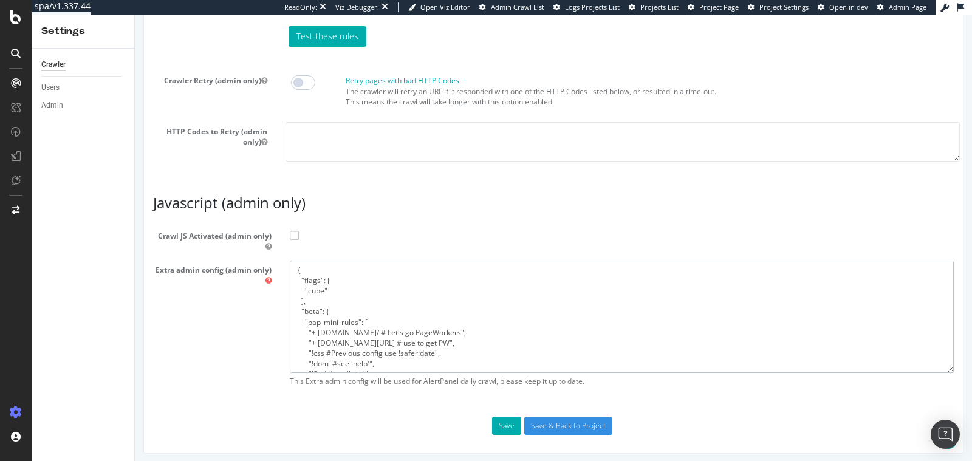
scroll to position [142, 0]
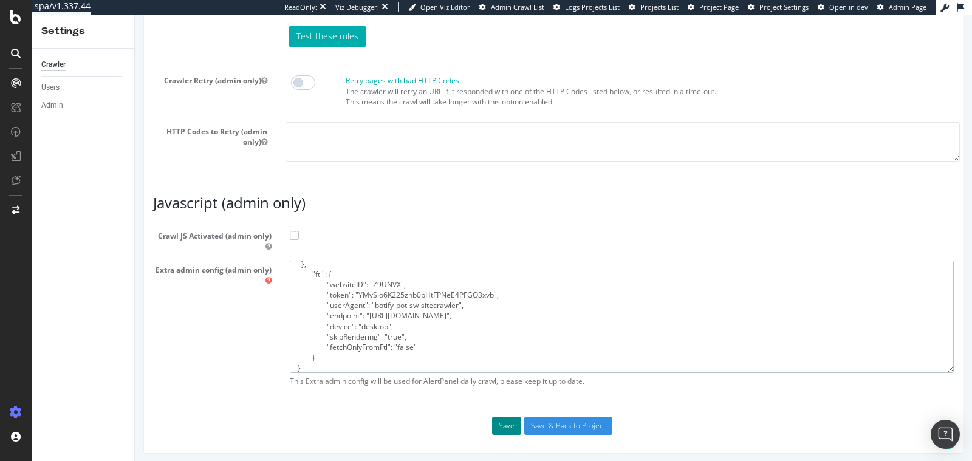
type textarea "{ "flags": [ "cube" ], "beta": { "pap_mini_rules": [ "+ [DOMAIN_NAME]/ # Let's …"
click at [510, 422] on button "Save" at bounding box center [506, 426] width 29 height 18
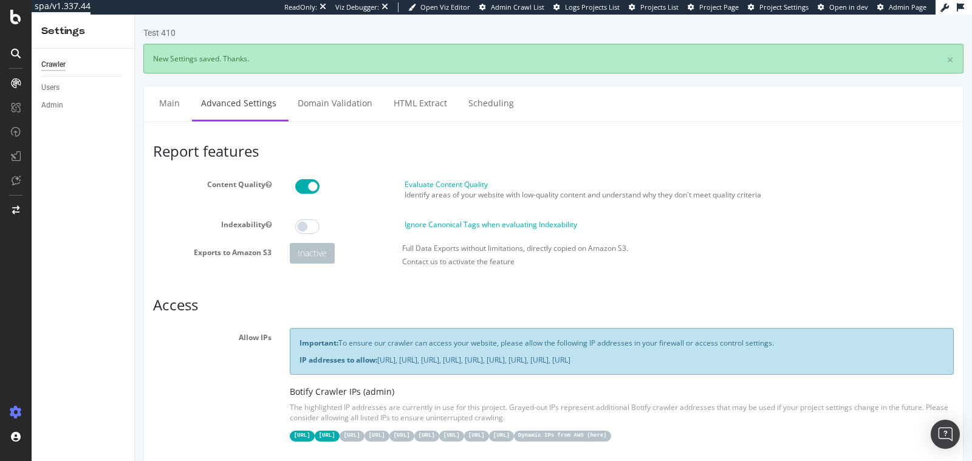
scroll to position [0, 0]
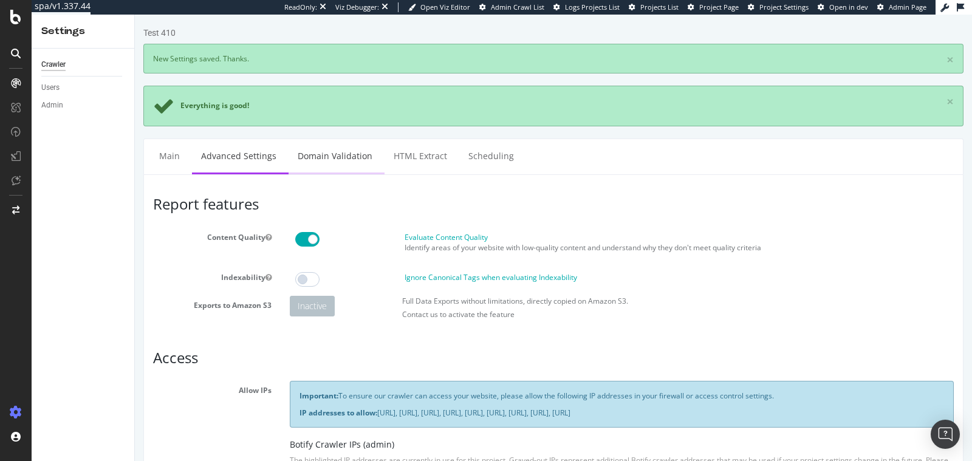
click at [343, 156] on link "Domain Validation" at bounding box center [335, 155] width 93 height 33
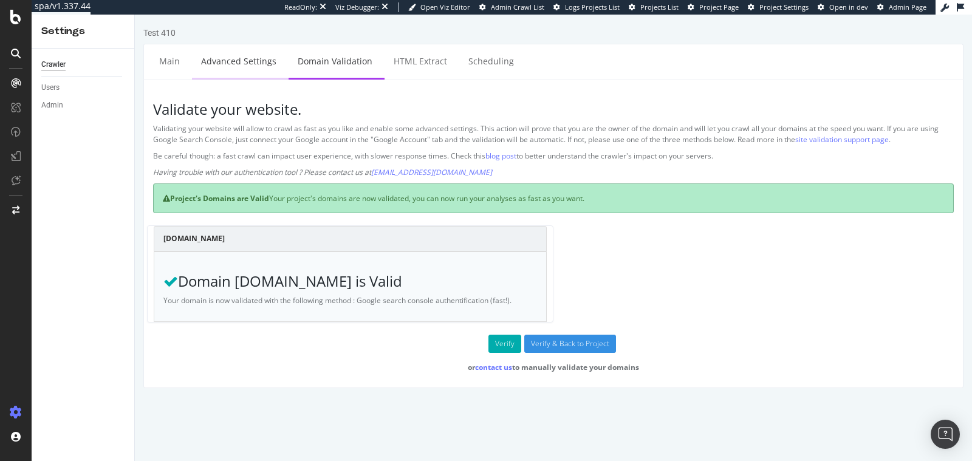
click at [192, 58] on link "Advanced Settings" at bounding box center [239, 60] width 94 height 33
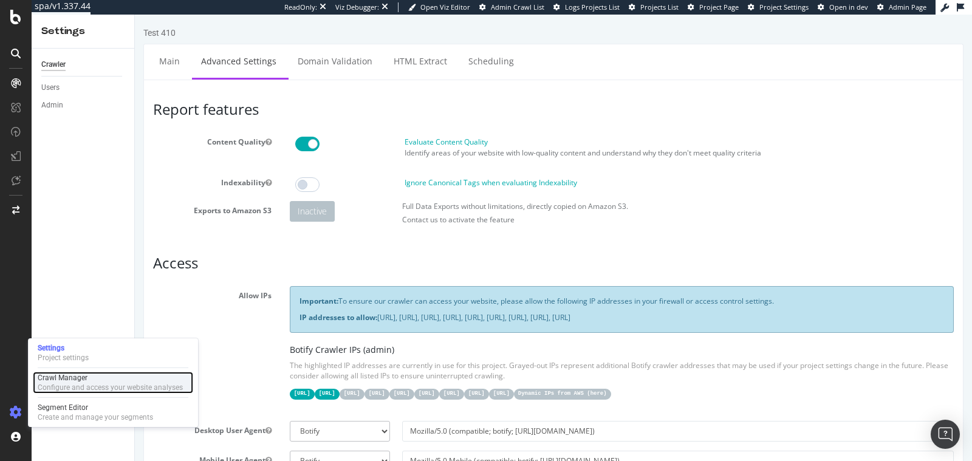
click at [60, 385] on div "Configure and access your website analyses" at bounding box center [110, 388] width 145 height 10
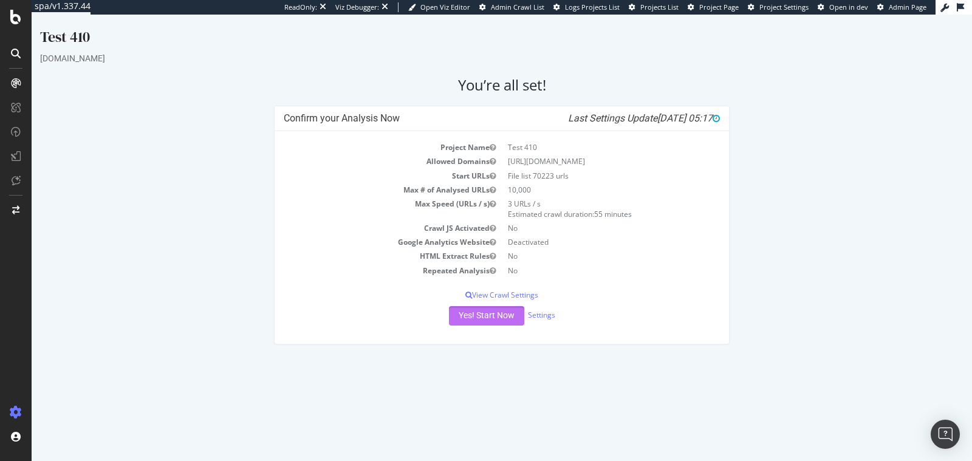
click at [479, 313] on button "Yes! Start Now" at bounding box center [486, 315] width 75 height 19
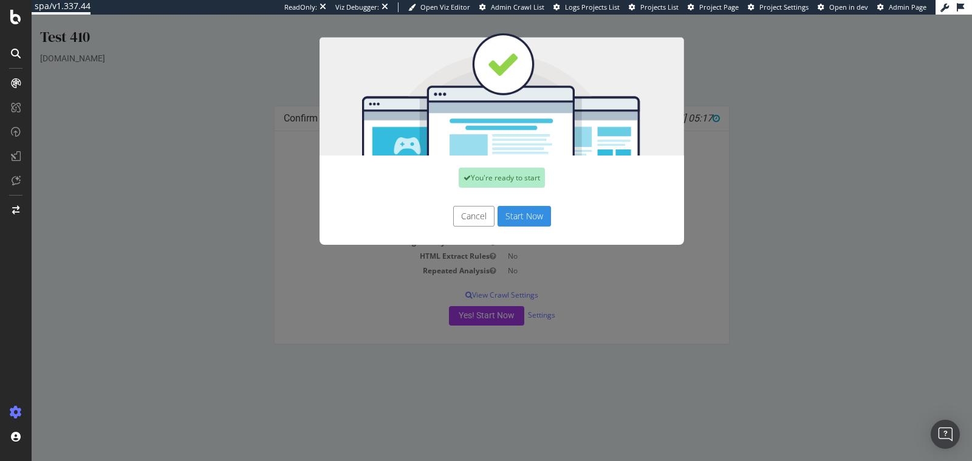
click at [510, 215] on button "Start Now" at bounding box center [524, 216] width 53 height 21
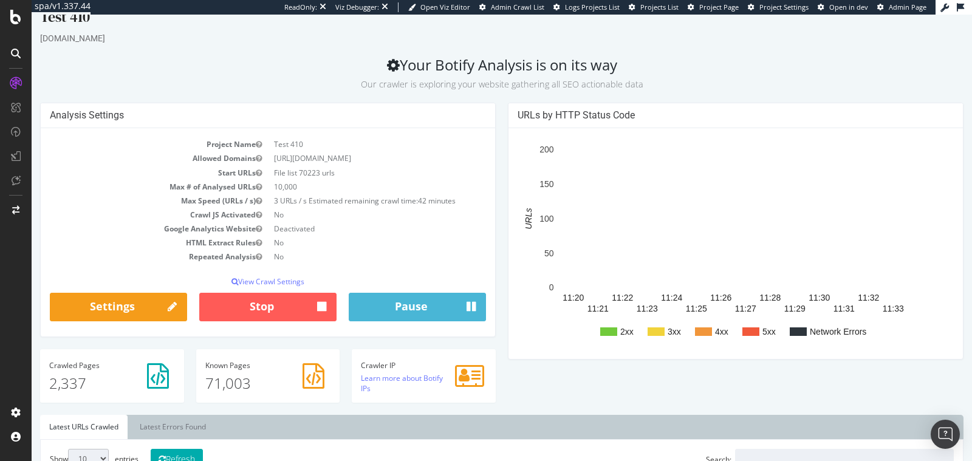
scroll to position [11, 0]
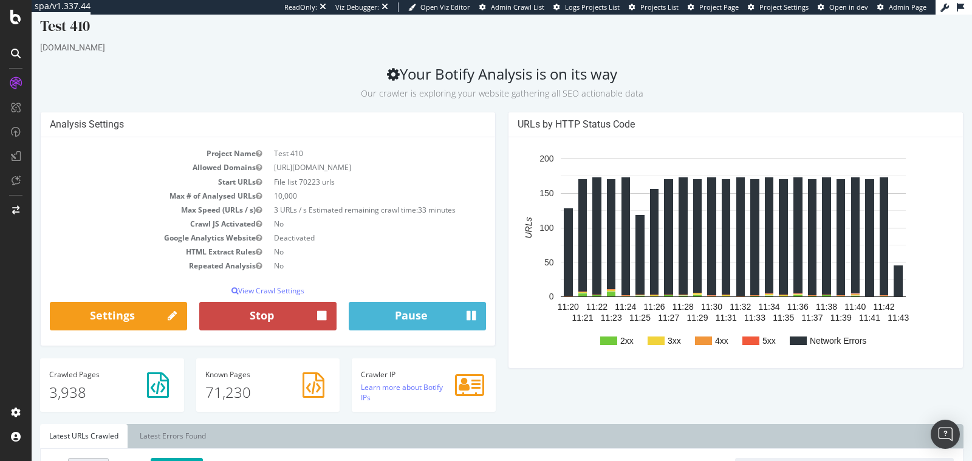
click at [276, 321] on button "Stop" at bounding box center [267, 316] width 137 height 29
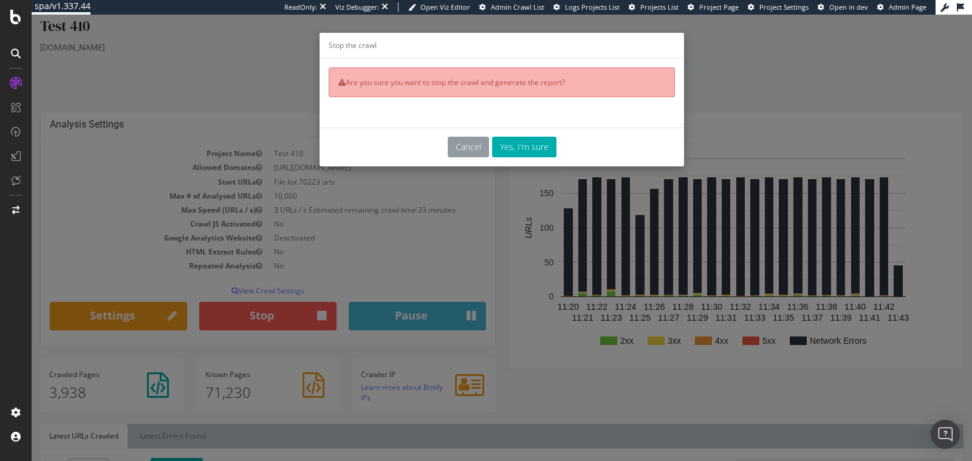
click at [475, 151] on button "Cancel" at bounding box center [468, 147] width 41 height 21
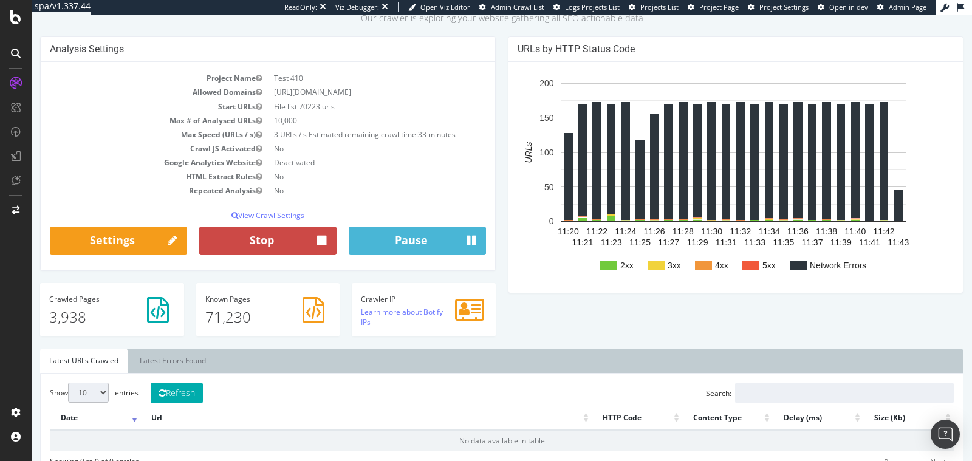
scroll to position [86, 0]
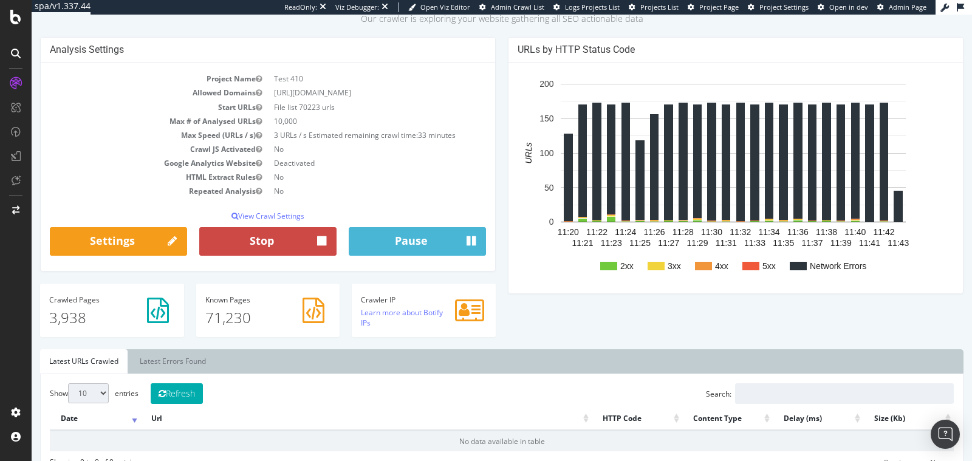
click at [294, 234] on button "Stop" at bounding box center [267, 241] width 137 height 29
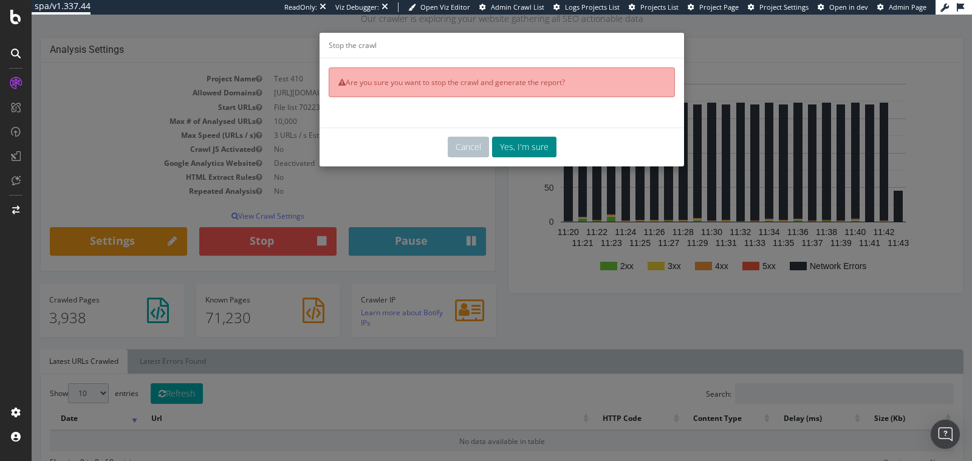
click at [520, 154] on button "Yes, I'm sure" at bounding box center [524, 147] width 64 height 21
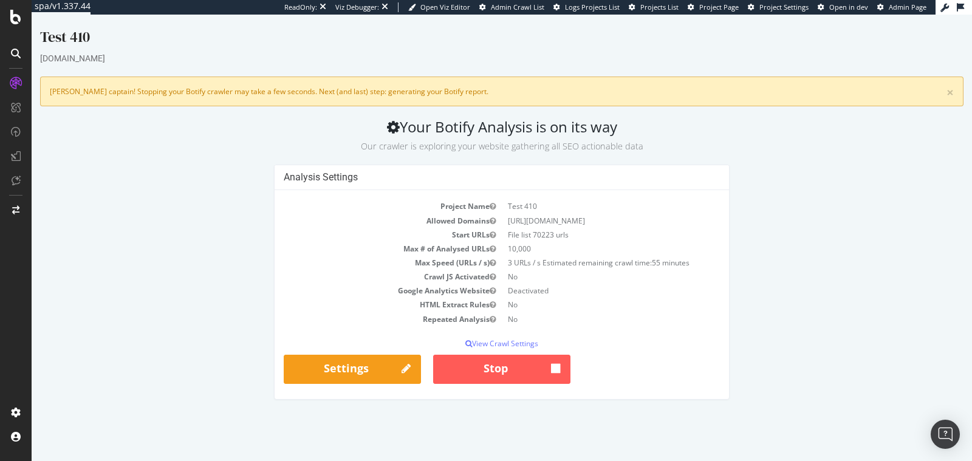
scroll to position [0, 0]
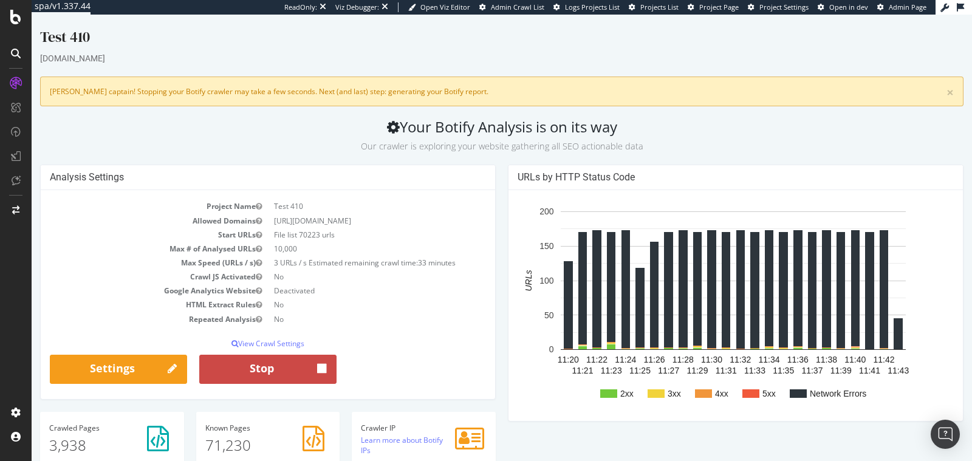
click at [295, 365] on button "Stop" at bounding box center [267, 369] width 137 height 29
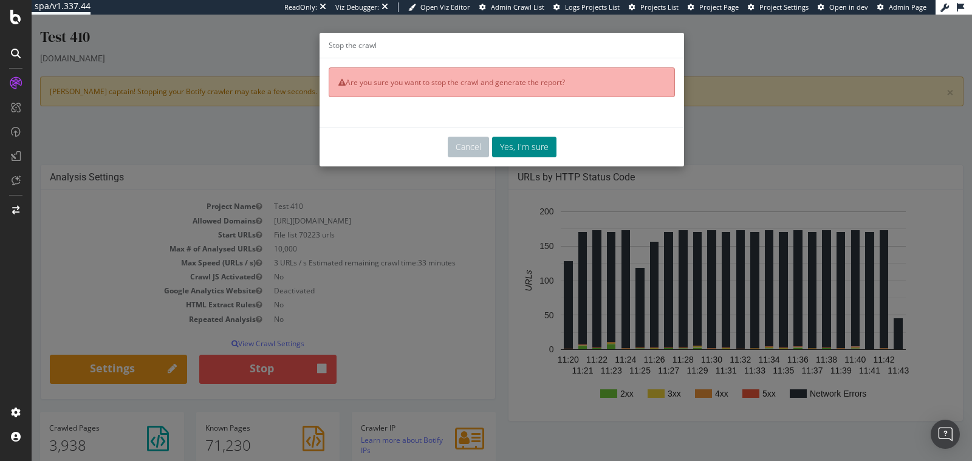
click at [511, 151] on button "Yes, I'm sure" at bounding box center [524, 147] width 64 height 21
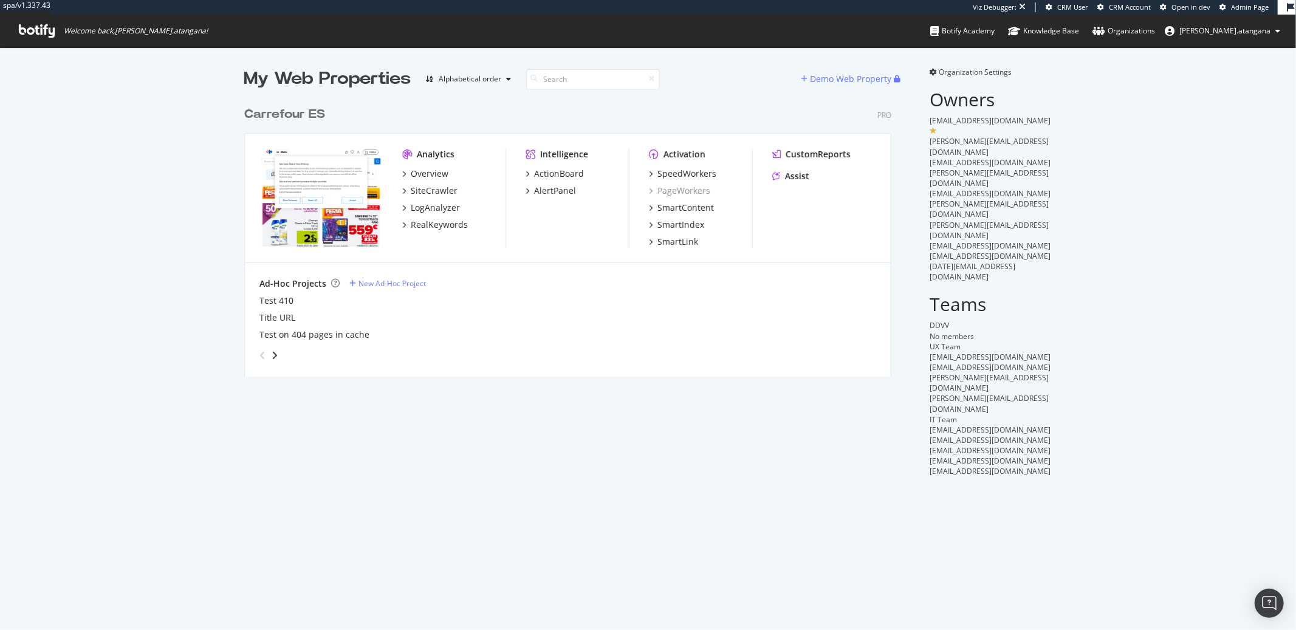
scroll to position [620, 1276]
click at [423, 193] on div "SiteCrawler" at bounding box center [434, 191] width 47 height 12
